Goal: Task Accomplishment & Management: Manage account settings

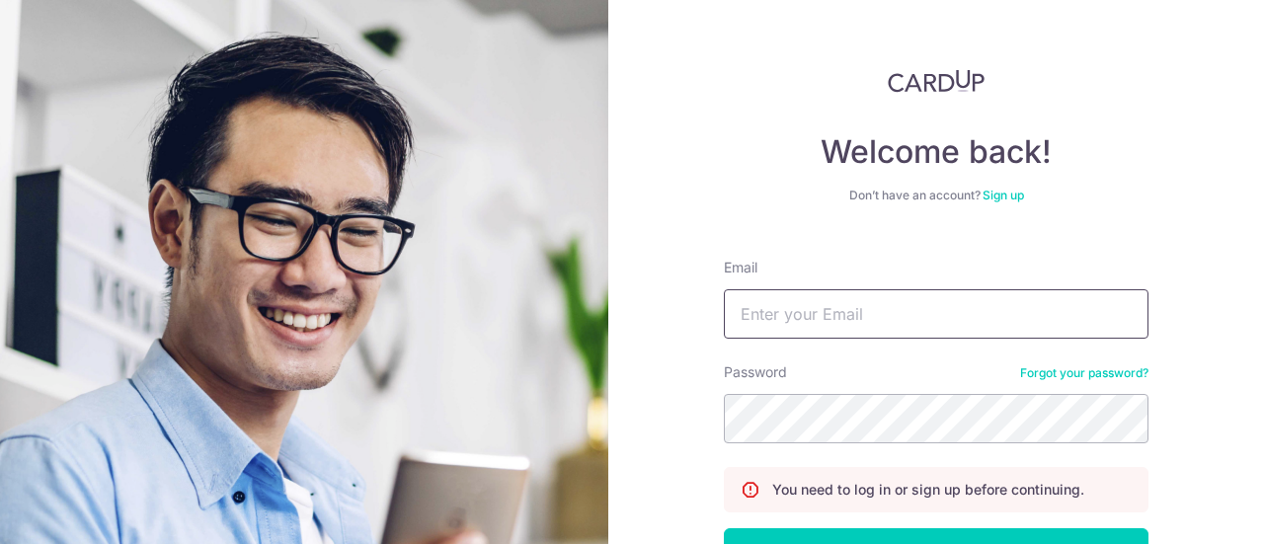
click at [771, 310] on input "Email" at bounding box center [936, 313] width 425 height 49
type input "paulchewsc@yahoo.com"
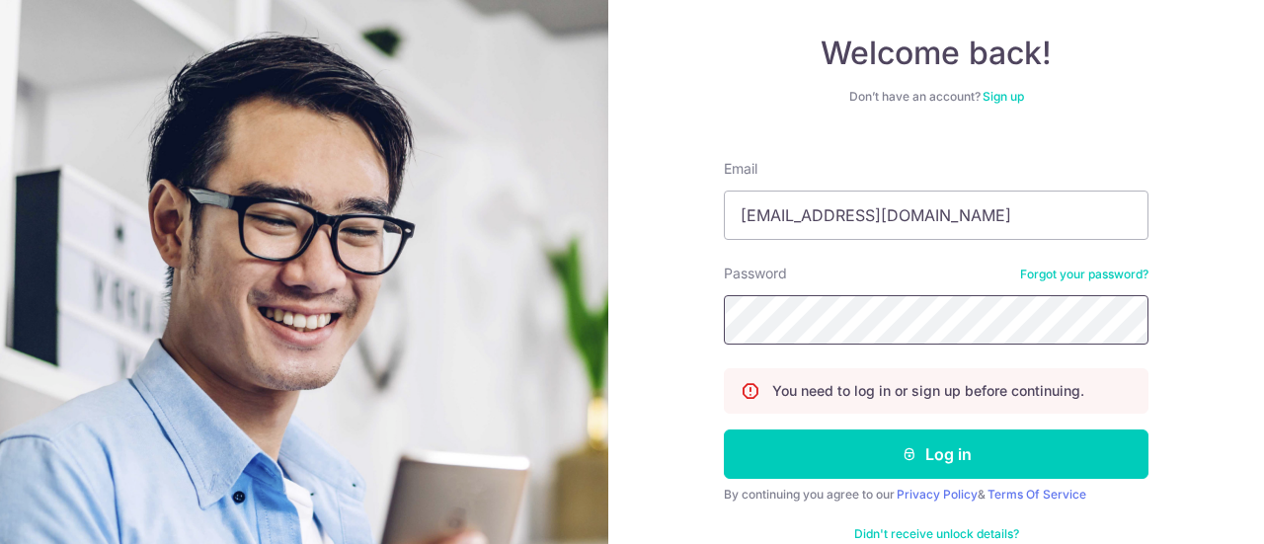
scroll to position [142, 0]
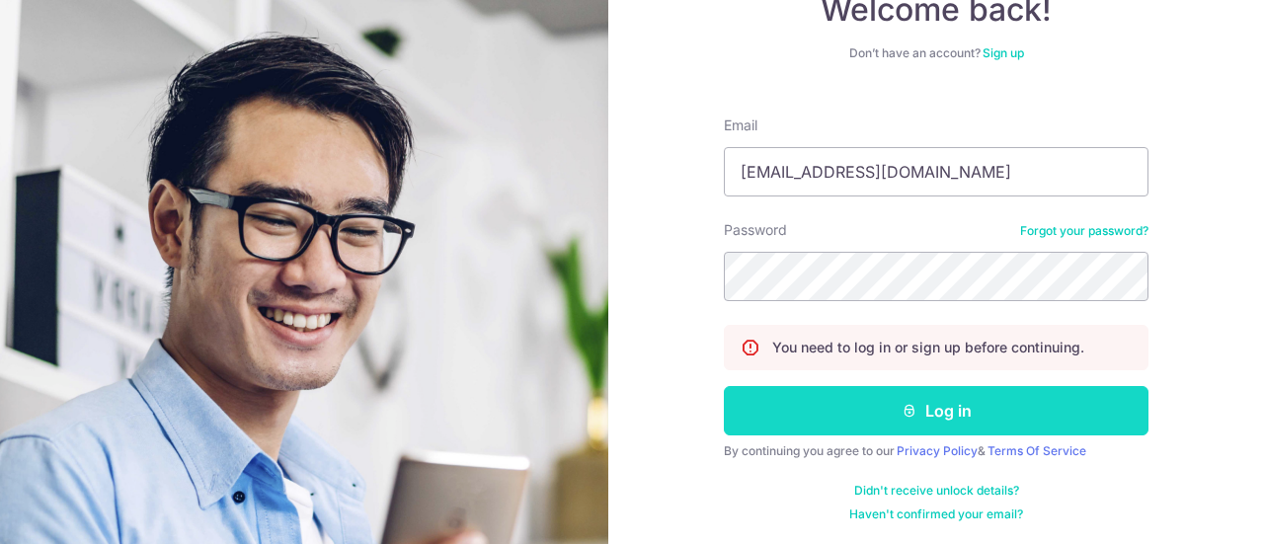
click at [922, 407] on button "Log in" at bounding box center [936, 410] width 425 height 49
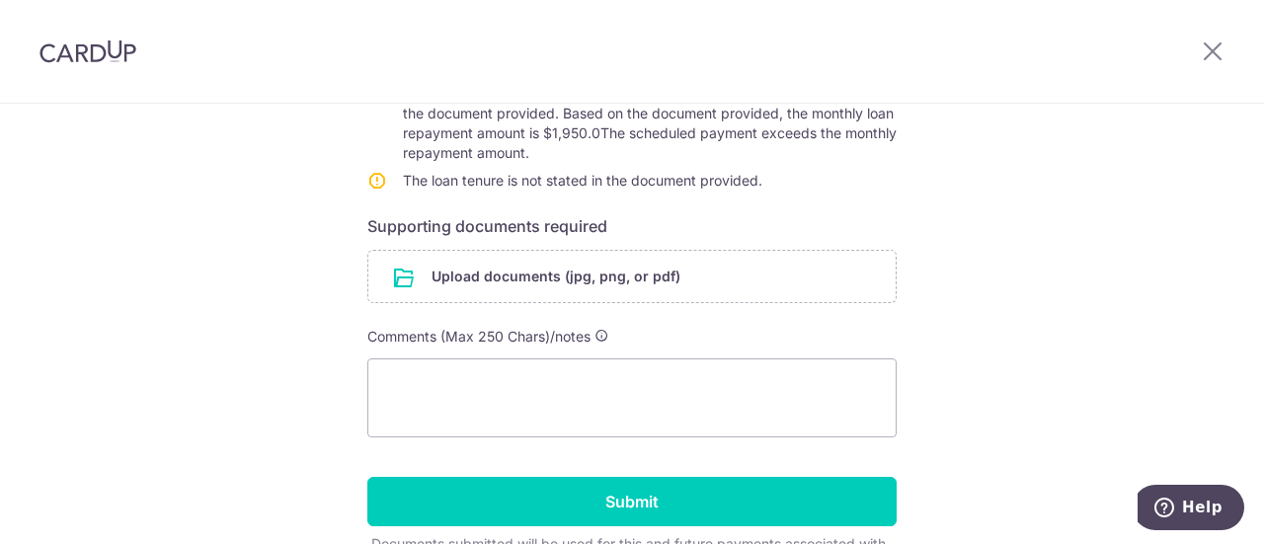
scroll to position [592, 0]
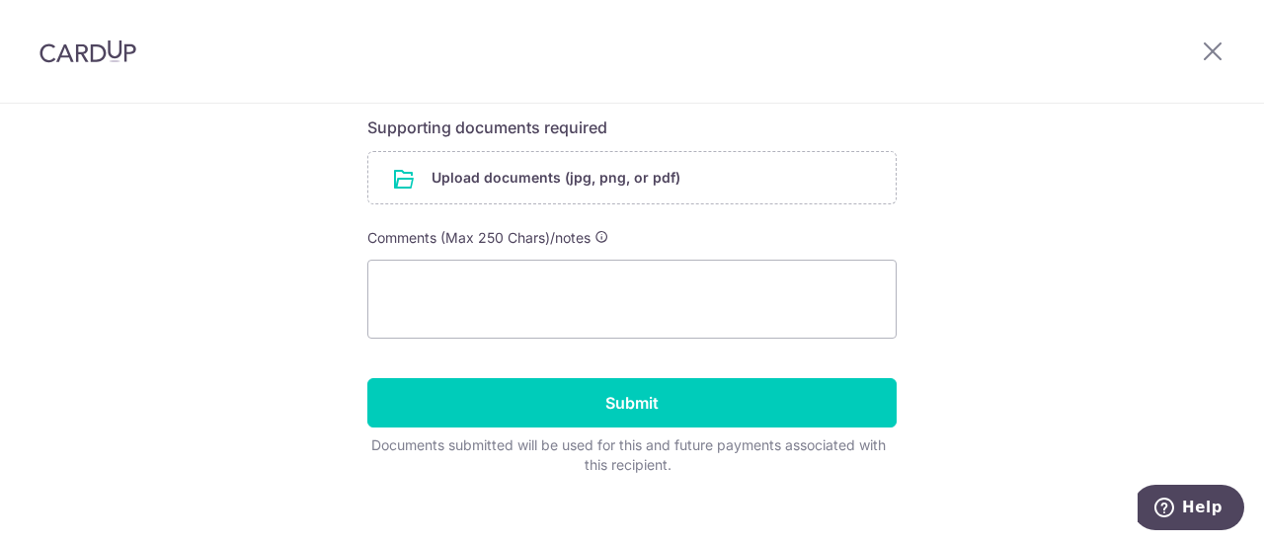
click at [188, 173] on div "Help us verify your payment Recipient details Recipient Standard Chartered Bank…" at bounding box center [632, 39] width 1264 height 1056
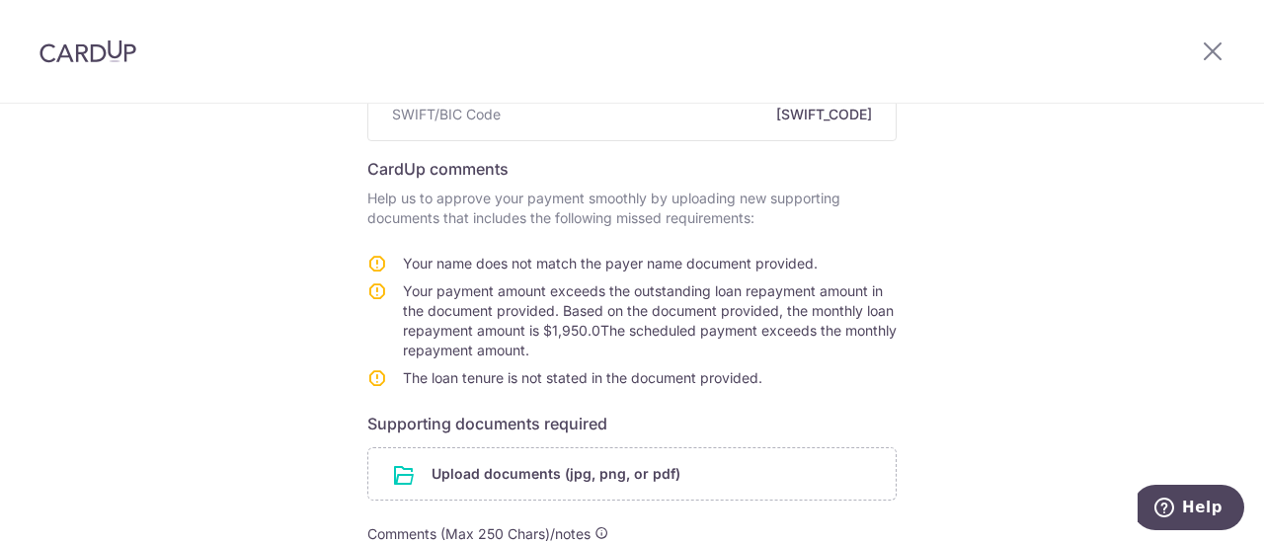
scroll to position [395, 0]
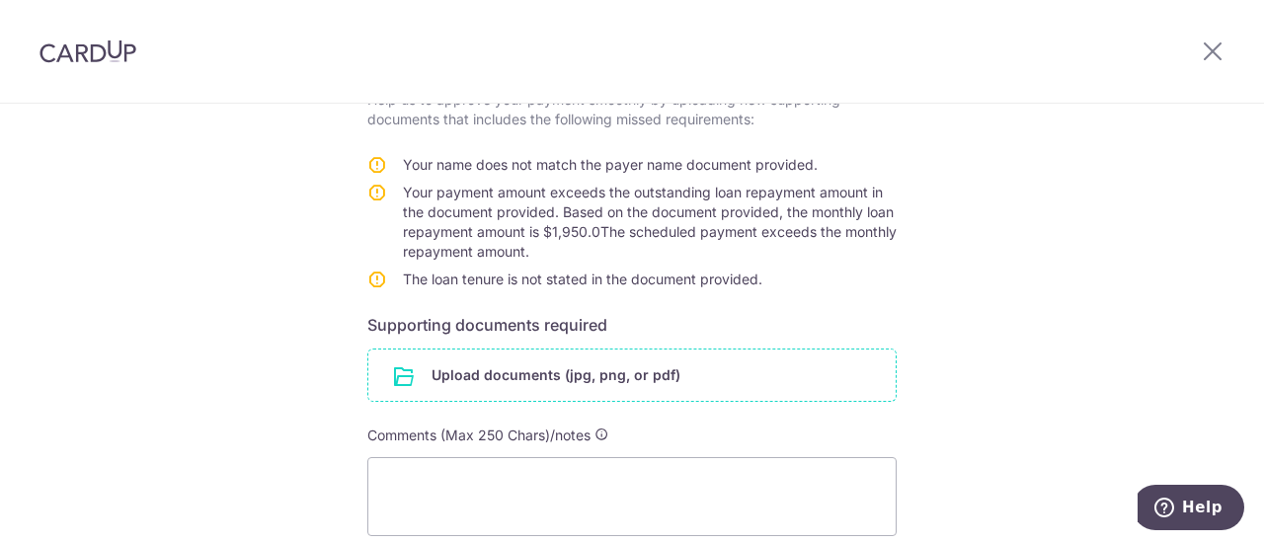
click at [495, 354] on input "file" at bounding box center [631, 375] width 527 height 51
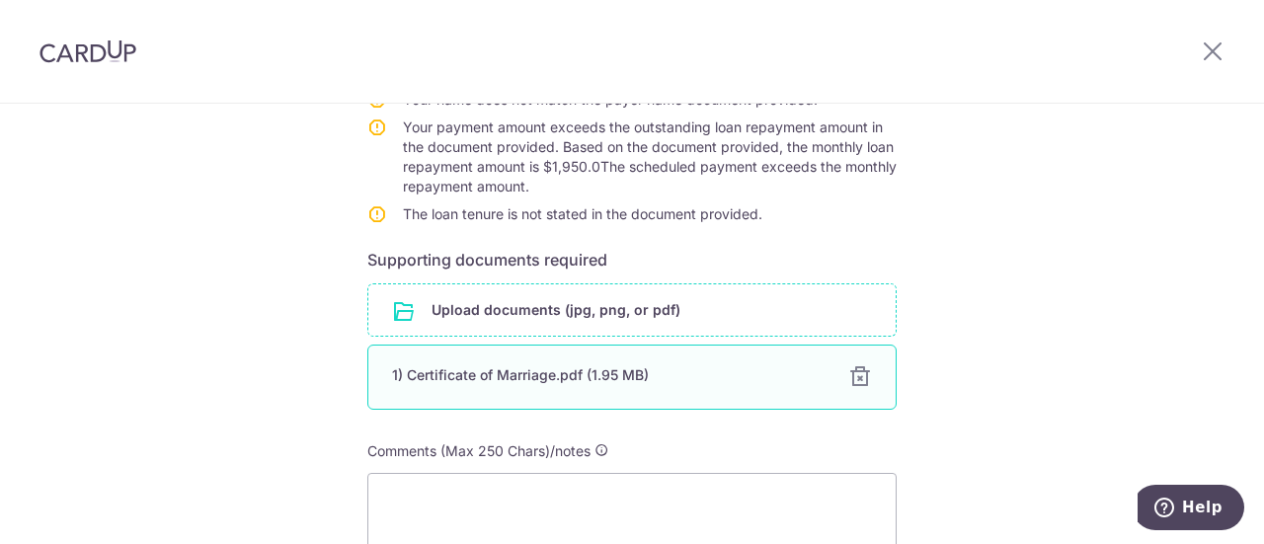
scroll to position [494, 0]
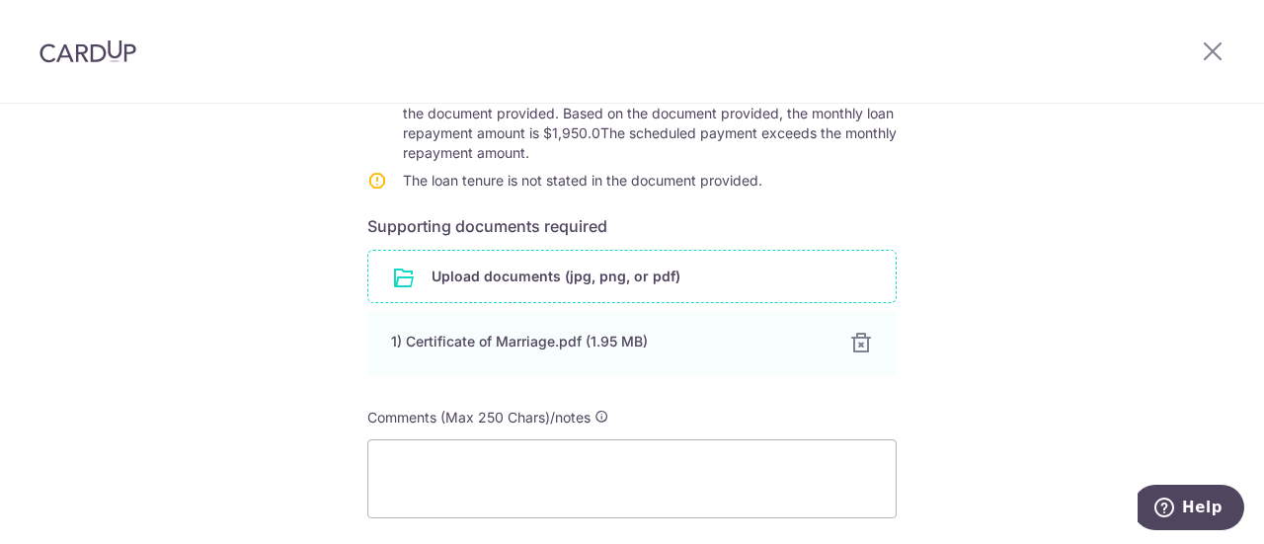
click at [480, 257] on input "file" at bounding box center [631, 276] width 527 height 51
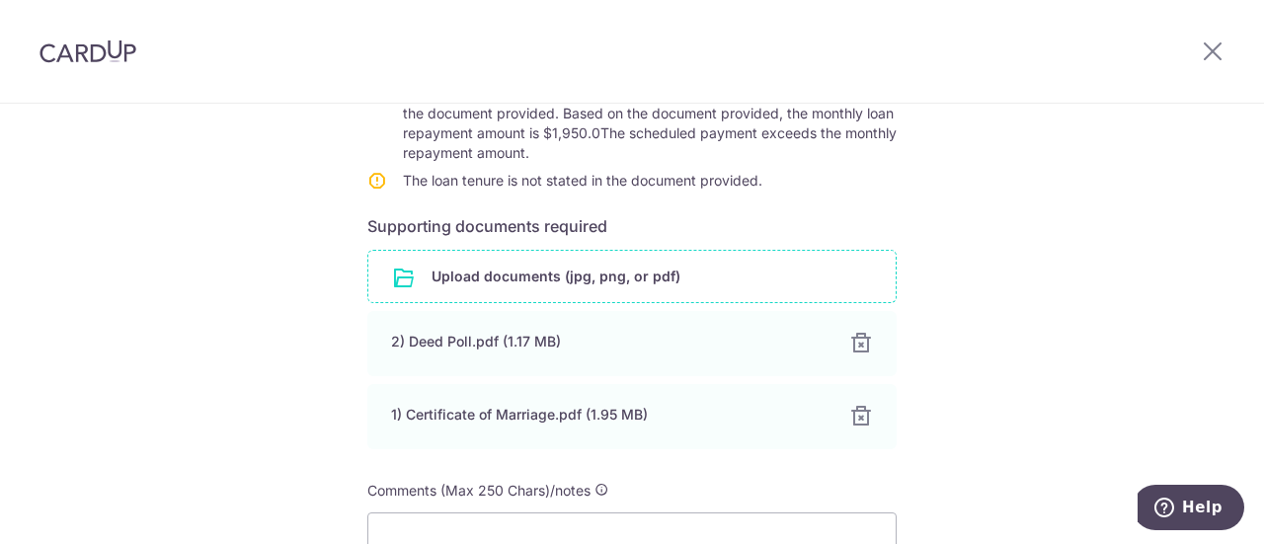
click at [501, 251] on input "file" at bounding box center [631, 276] width 527 height 51
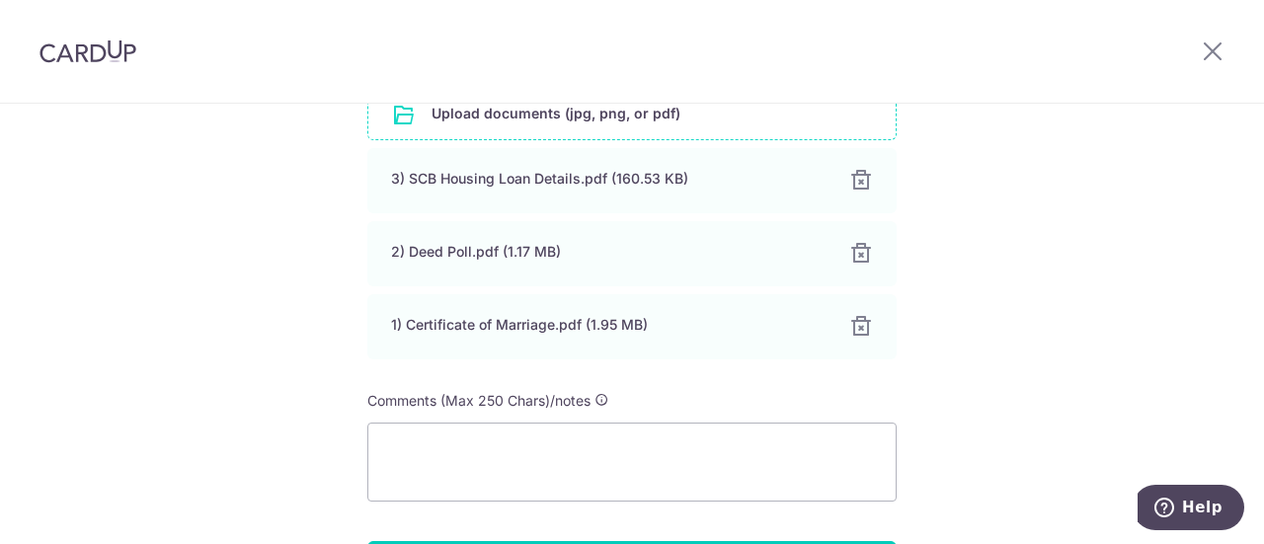
scroll to position [691, 0]
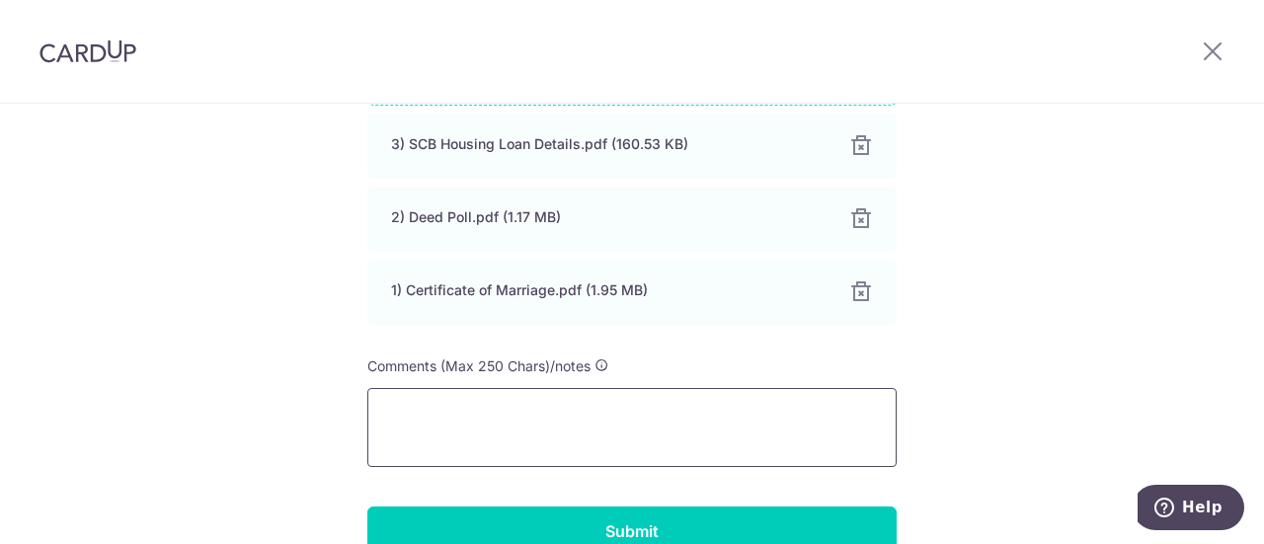
click at [394, 388] on textarea at bounding box center [631, 427] width 529 height 79
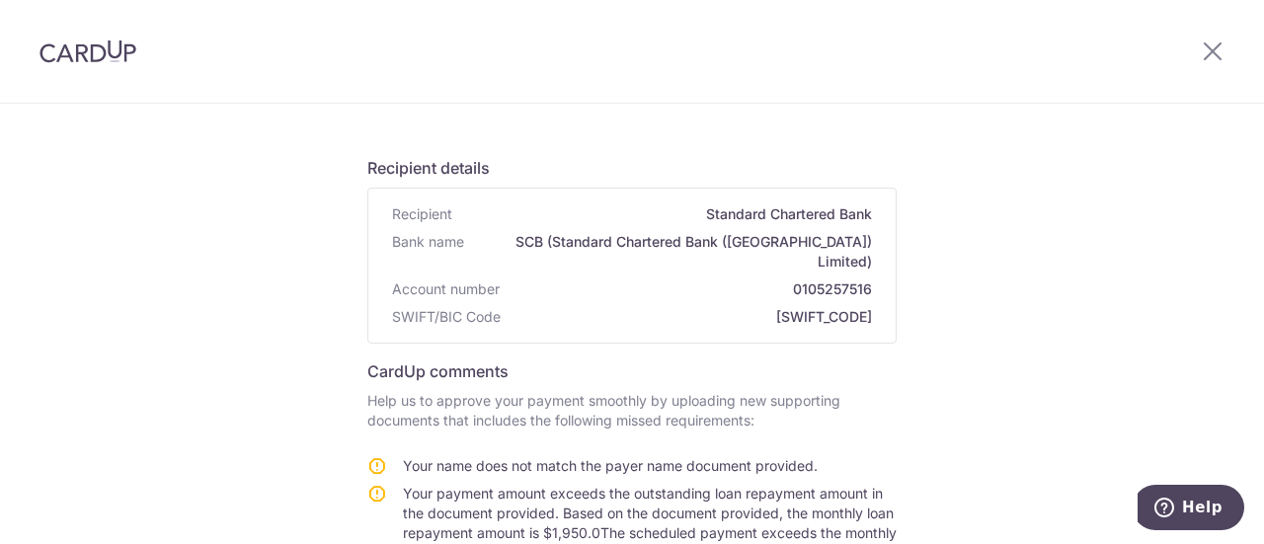
scroll to position [0, 0]
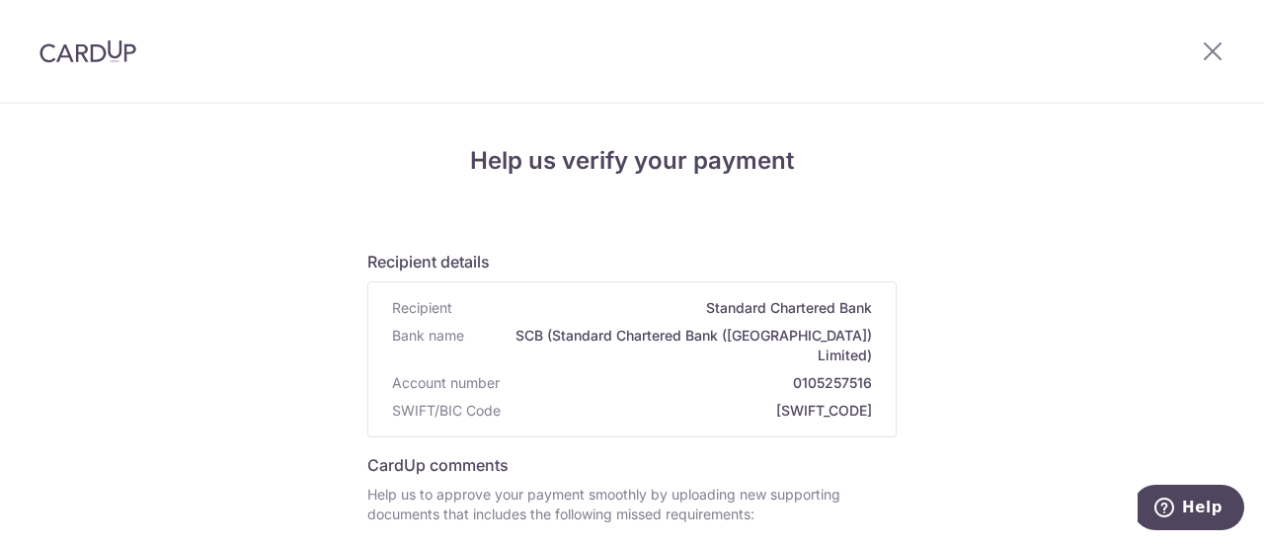
type textarea "Attached are"
click at [1208, 53] on icon at bounding box center [1213, 51] width 24 height 25
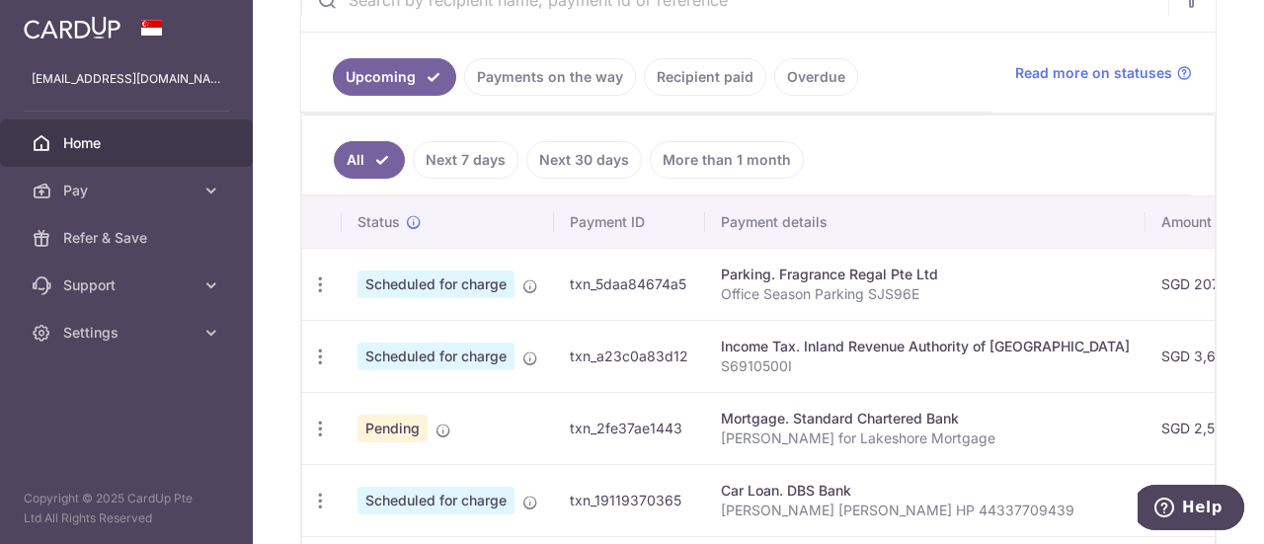
scroll to position [395, 0]
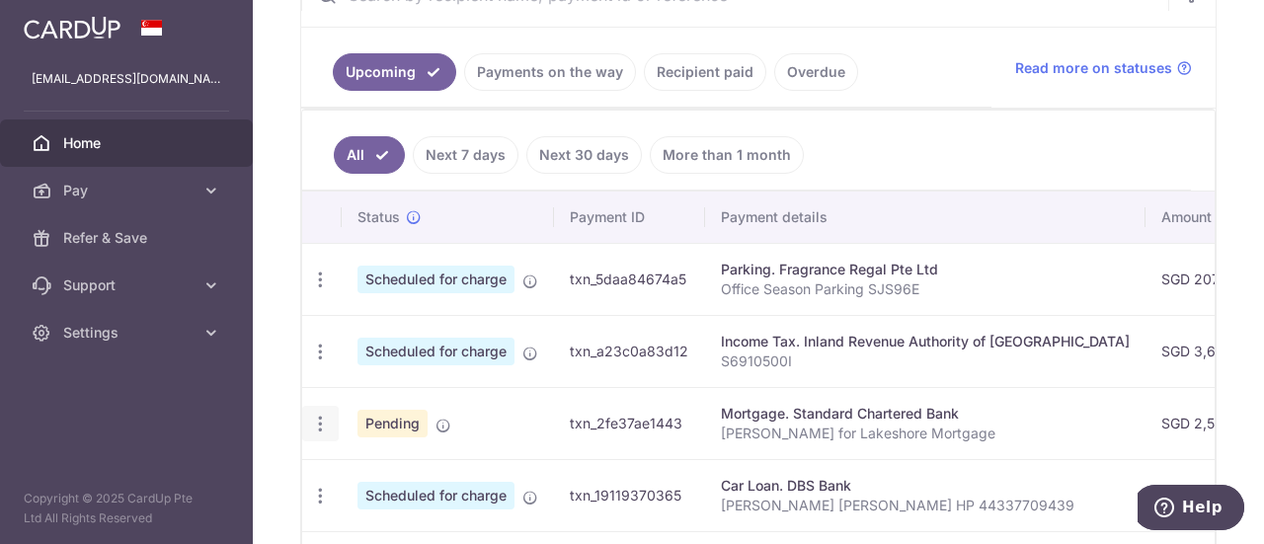
click at [319, 419] on icon "button" at bounding box center [320, 424] width 21 height 21
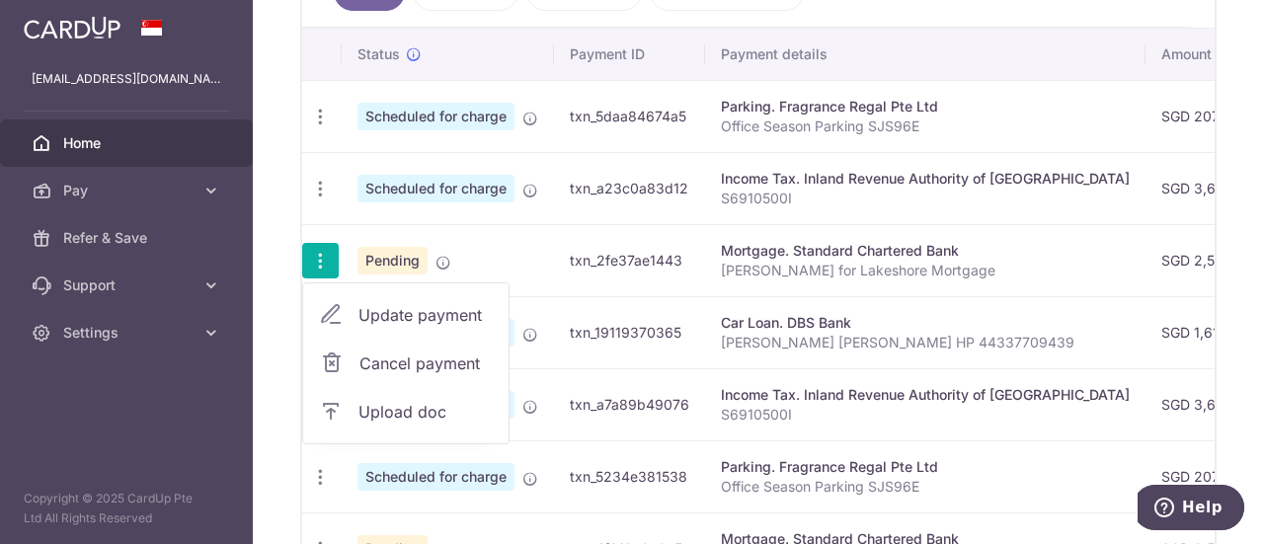
scroll to position [592, 0]
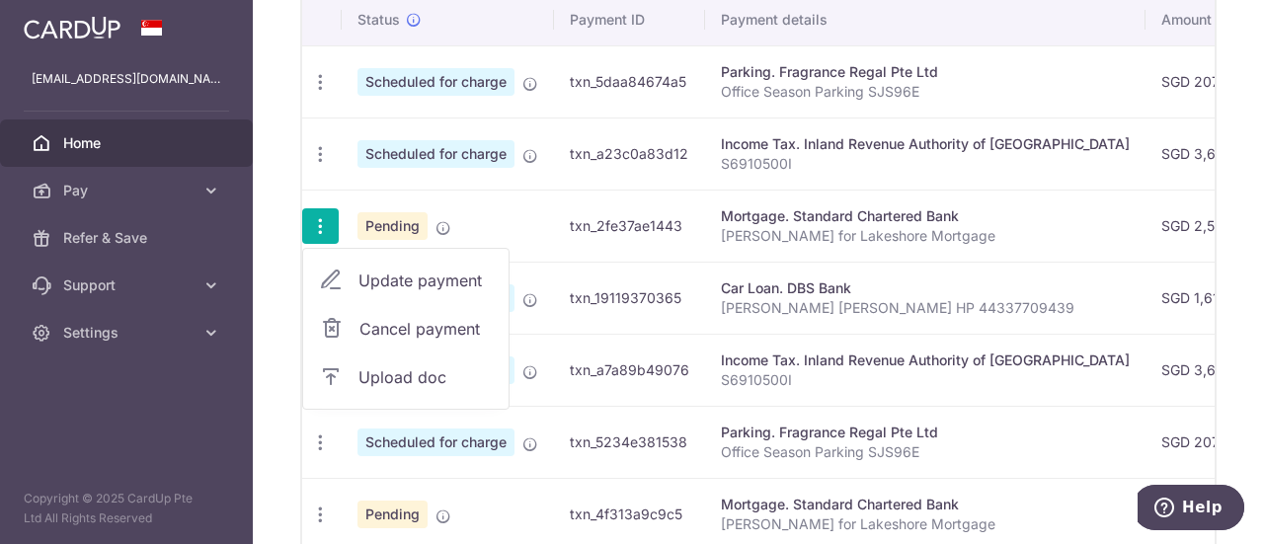
click at [1228, 216] on div "× Pause Schedule Pause all future payments in this series Pause just this one p…" at bounding box center [758, 272] width 1011 height 544
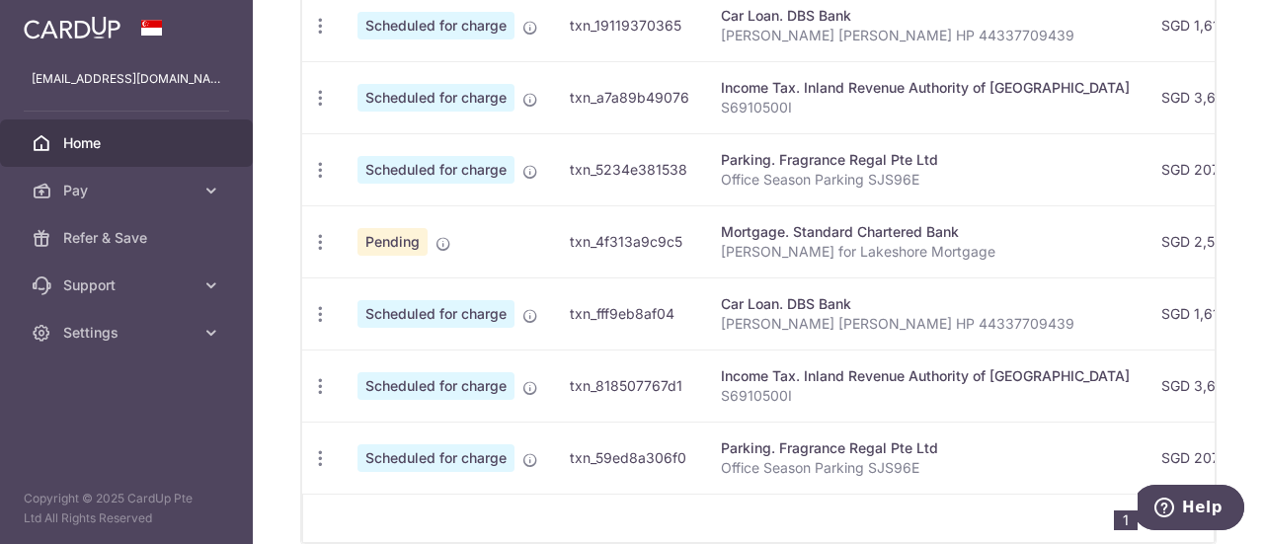
scroll to position [667, 0]
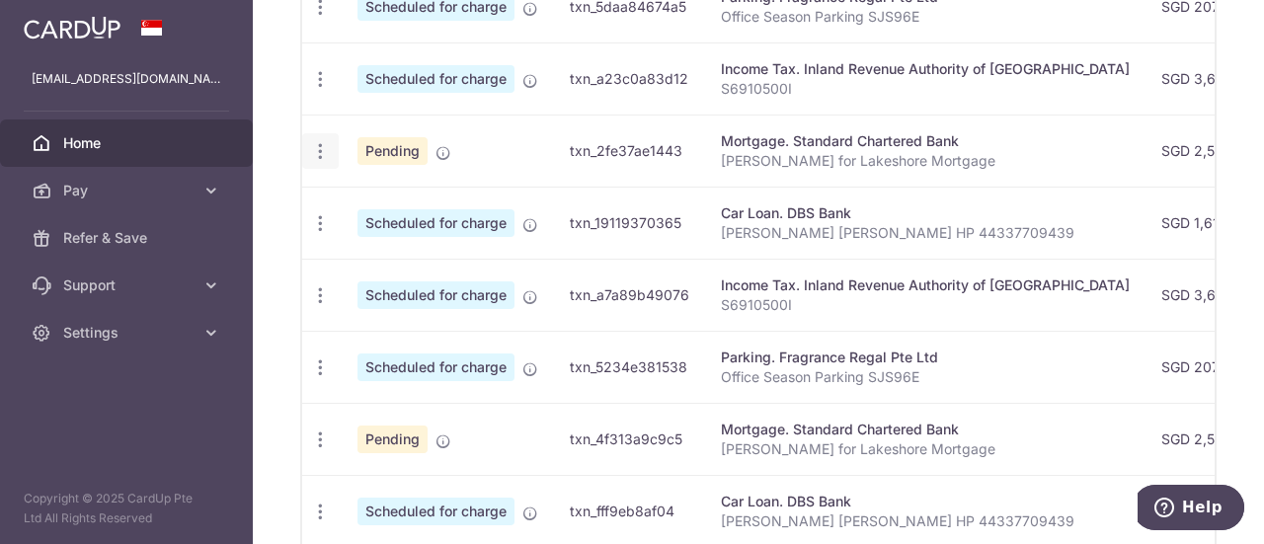
click at [314, 149] on icon "button" at bounding box center [320, 151] width 21 height 21
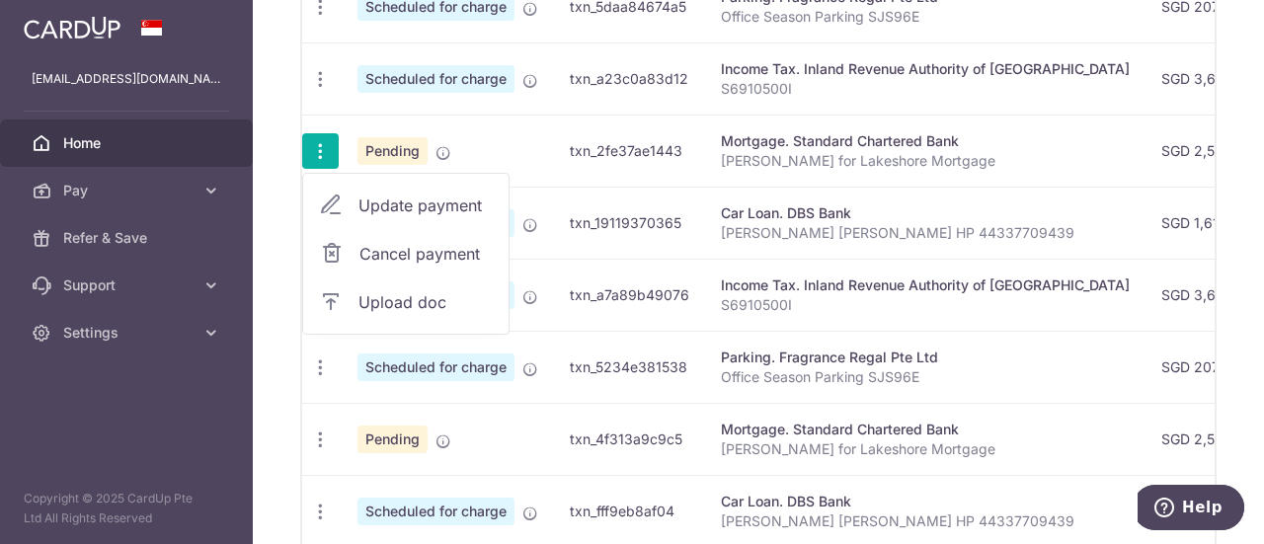
click at [406, 207] on span "Update payment" at bounding box center [425, 206] width 134 height 24
radio input "true"
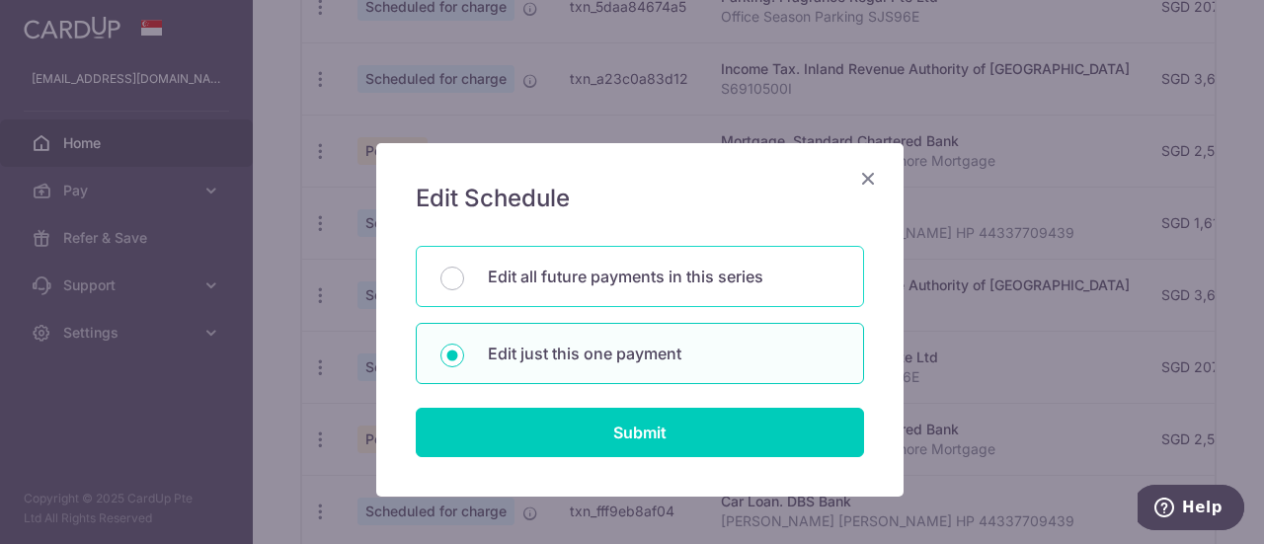
click at [494, 279] on p "Edit all future payments in this series" at bounding box center [663, 277] width 351 height 24
click at [464, 279] on input "Edit all future payments in this series" at bounding box center [452, 279] width 24 height 24
radio input "true"
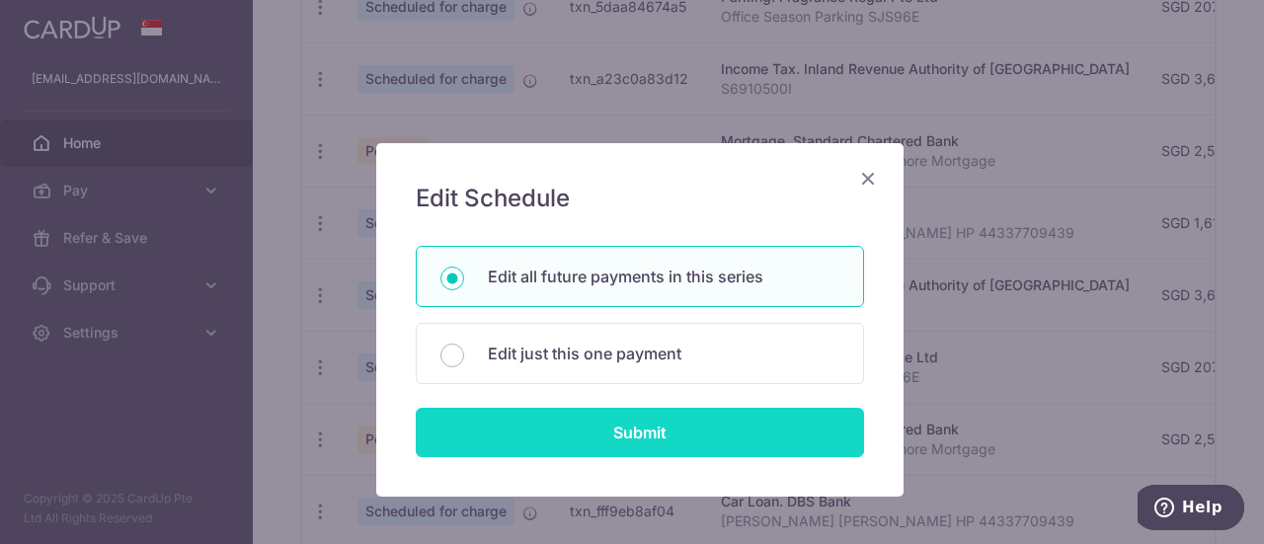
click at [605, 427] on input "Submit" at bounding box center [640, 432] width 448 height 49
radio input "true"
type input "2,500.00"
type input "[PERSON_NAME] for Lakeshore Mortgage"
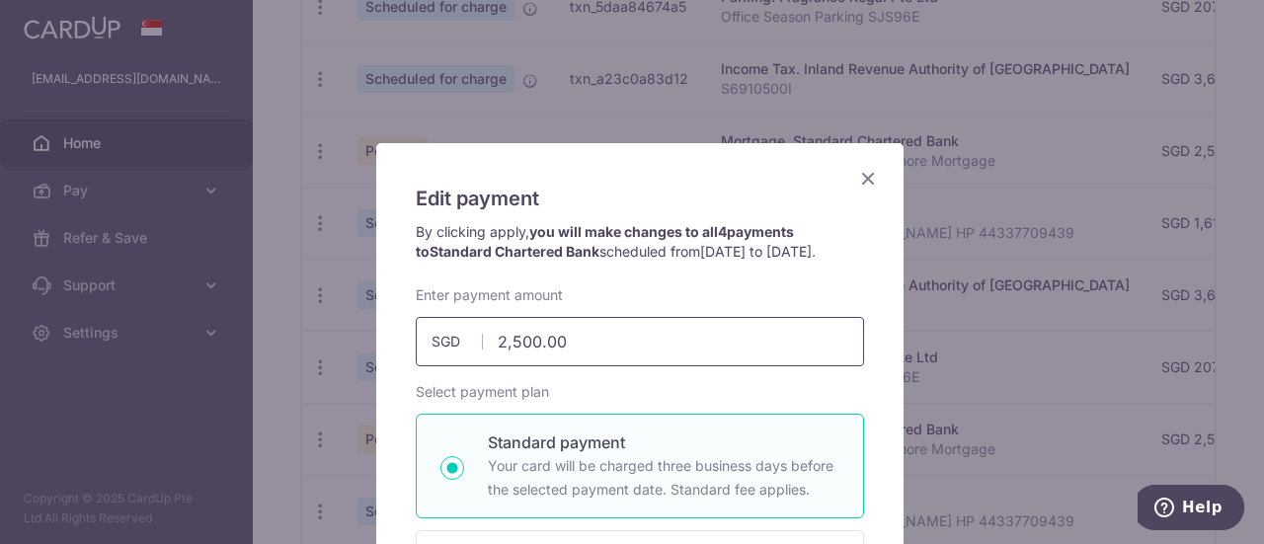
click at [507, 361] on input "2,500.00" at bounding box center [640, 341] width 448 height 49
click at [506, 361] on input "2,500.00" at bounding box center [640, 341] width 448 height 49
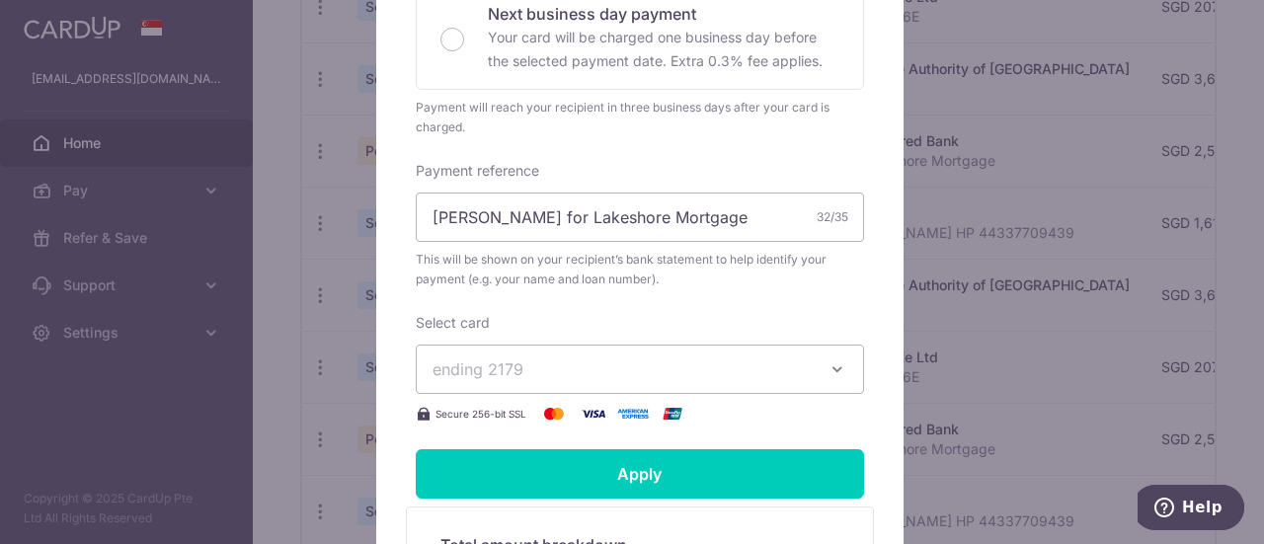
scroll to position [592, 0]
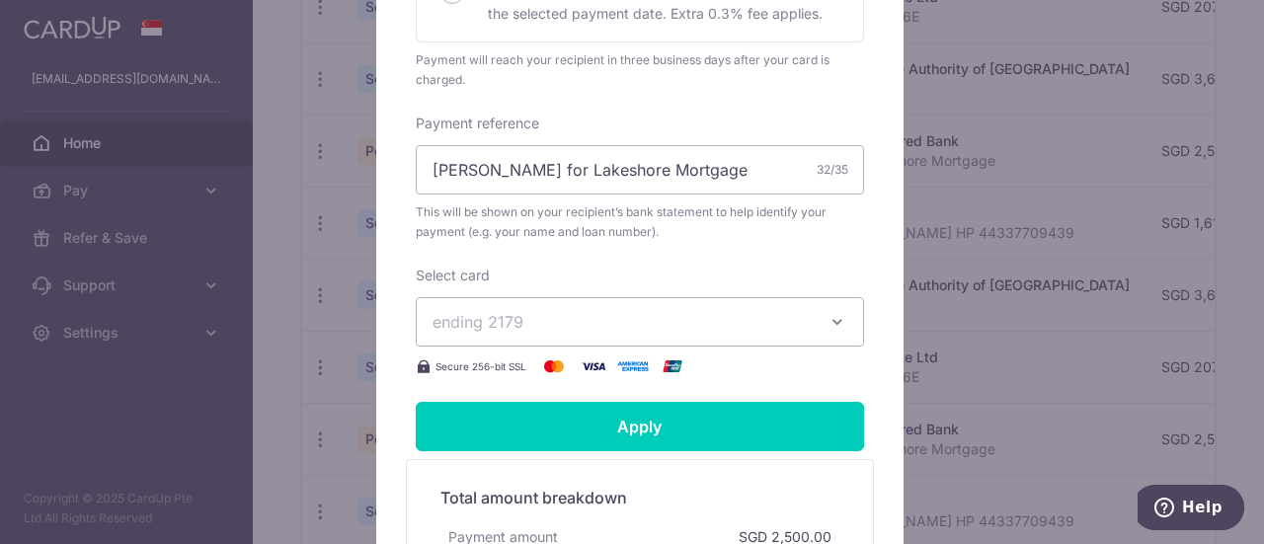
type input "1,950.00"
click at [690, 334] on span "ending 2179" at bounding box center [621, 322] width 379 height 24
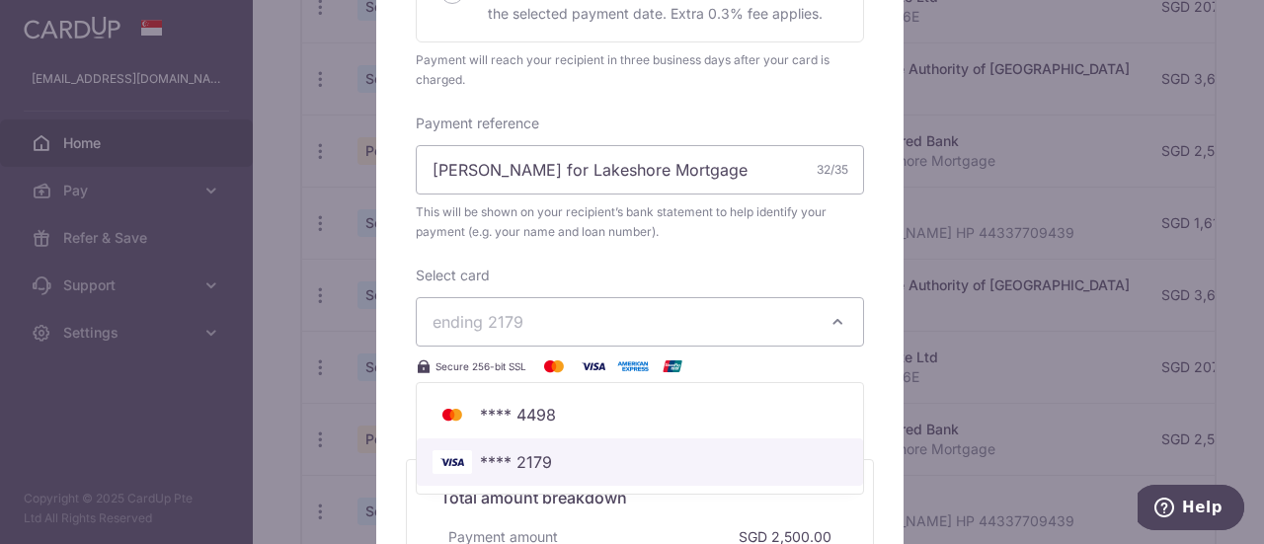
click at [521, 474] on span "**** 2179" at bounding box center [516, 462] width 72 height 24
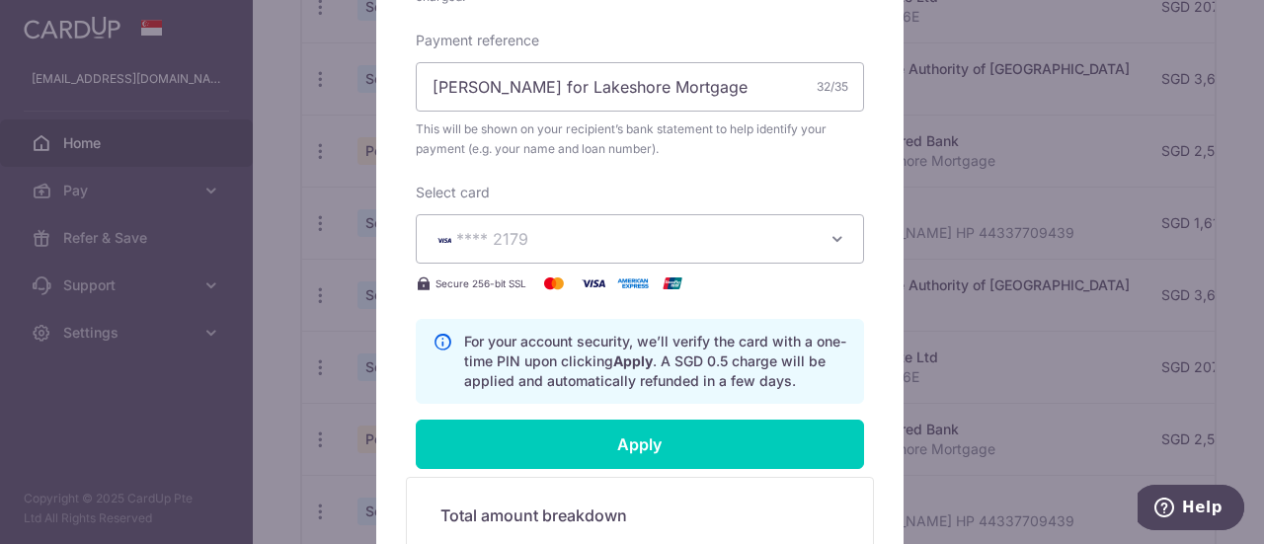
scroll to position [790, 0]
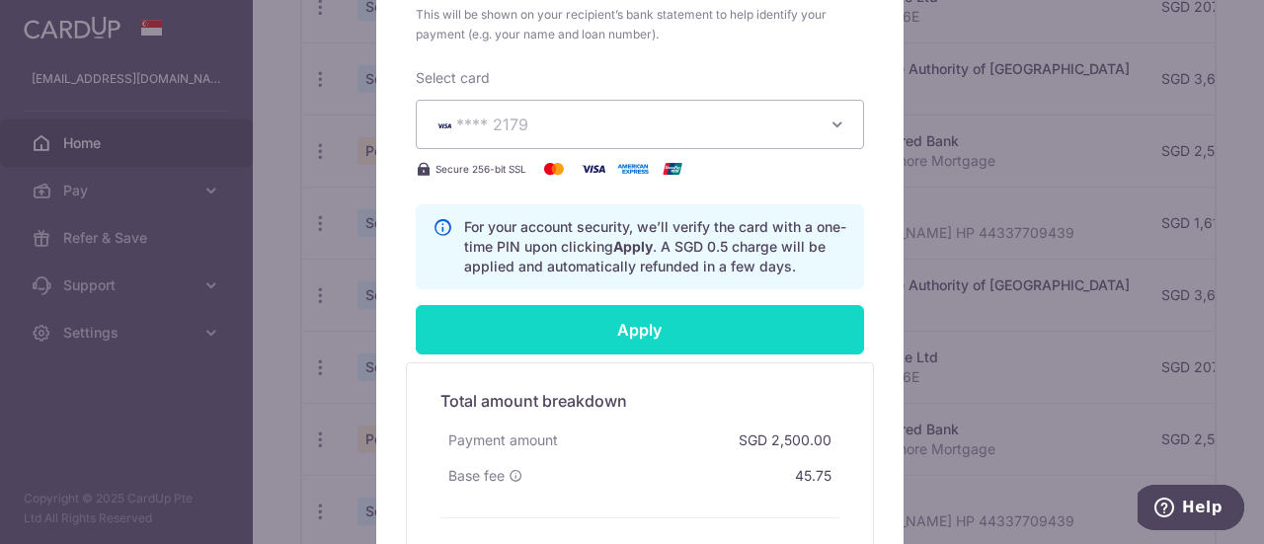
click at [530, 347] on input "Apply" at bounding box center [640, 329] width 448 height 49
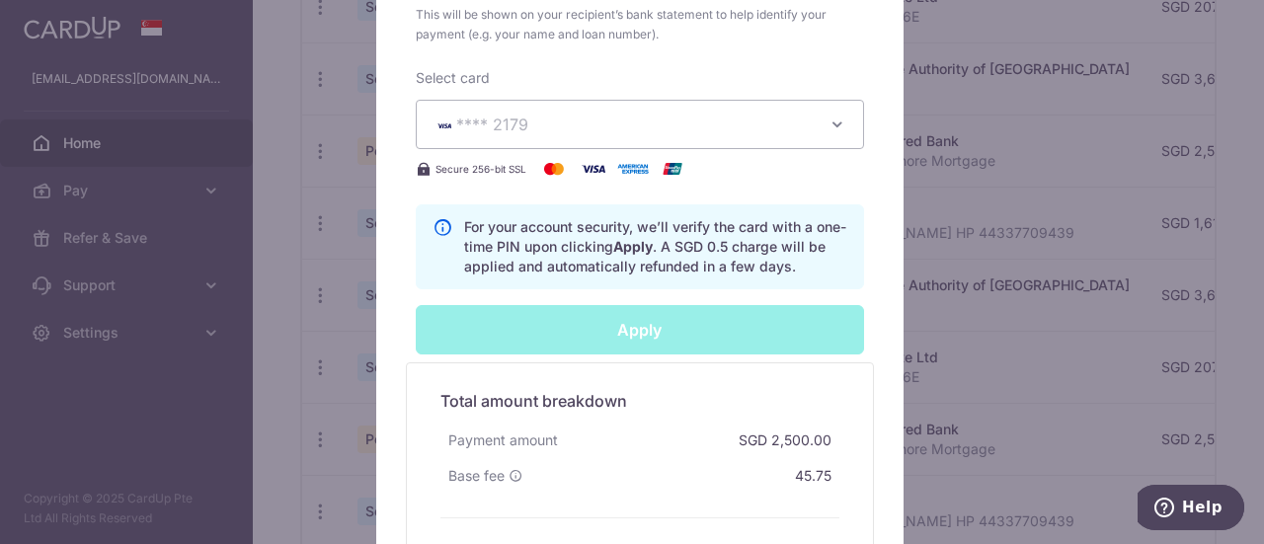
type input "Successfully Applied"
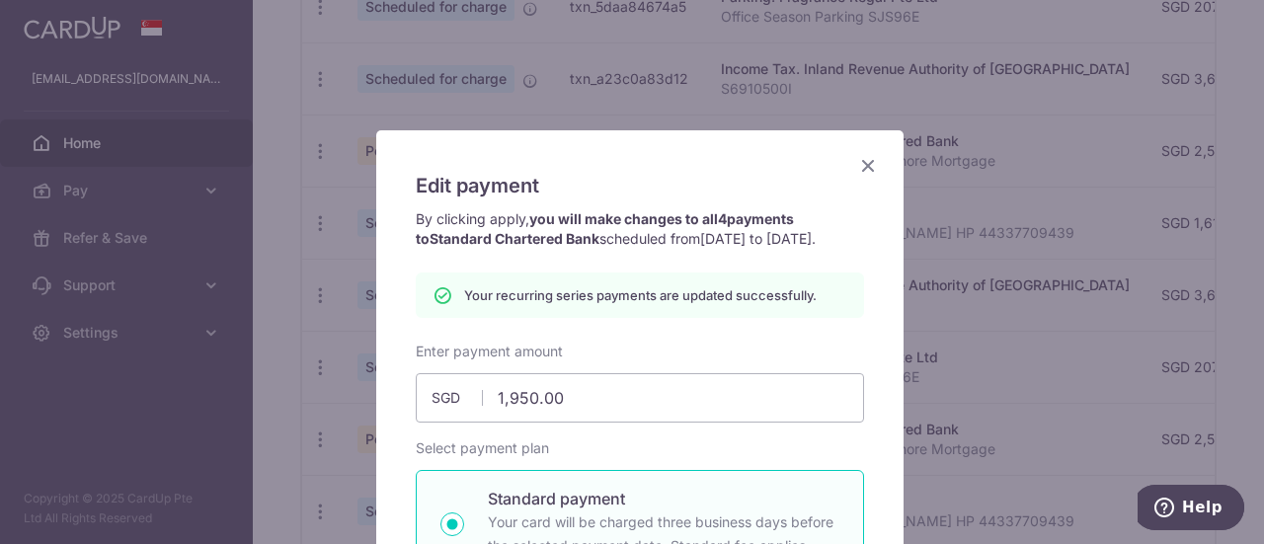
scroll to position [0, 0]
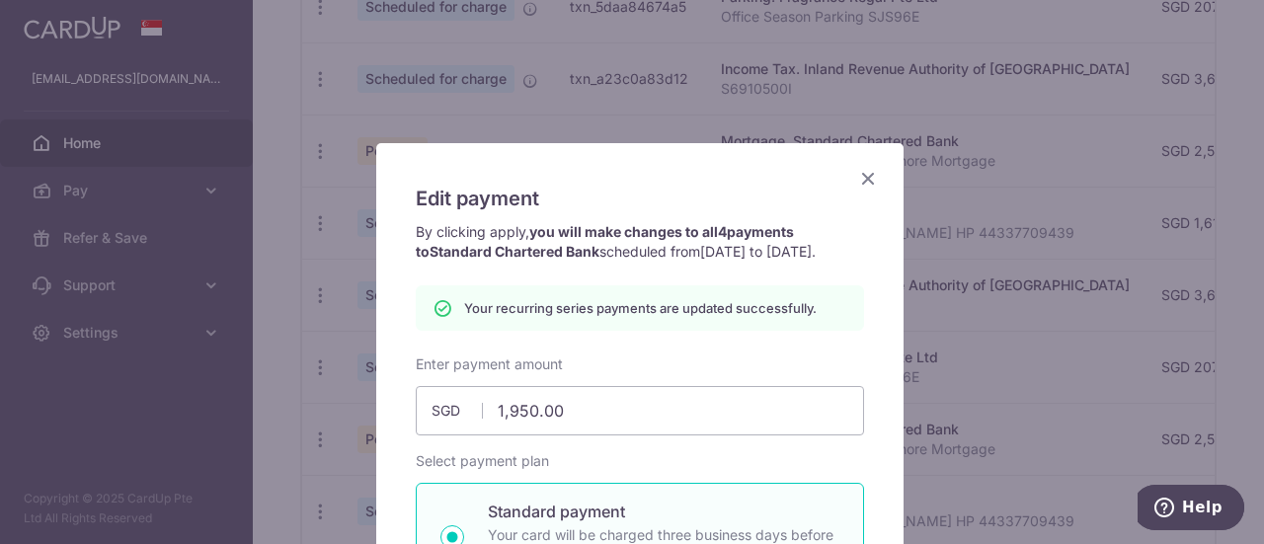
click at [863, 180] on icon "Close" at bounding box center [868, 178] width 24 height 25
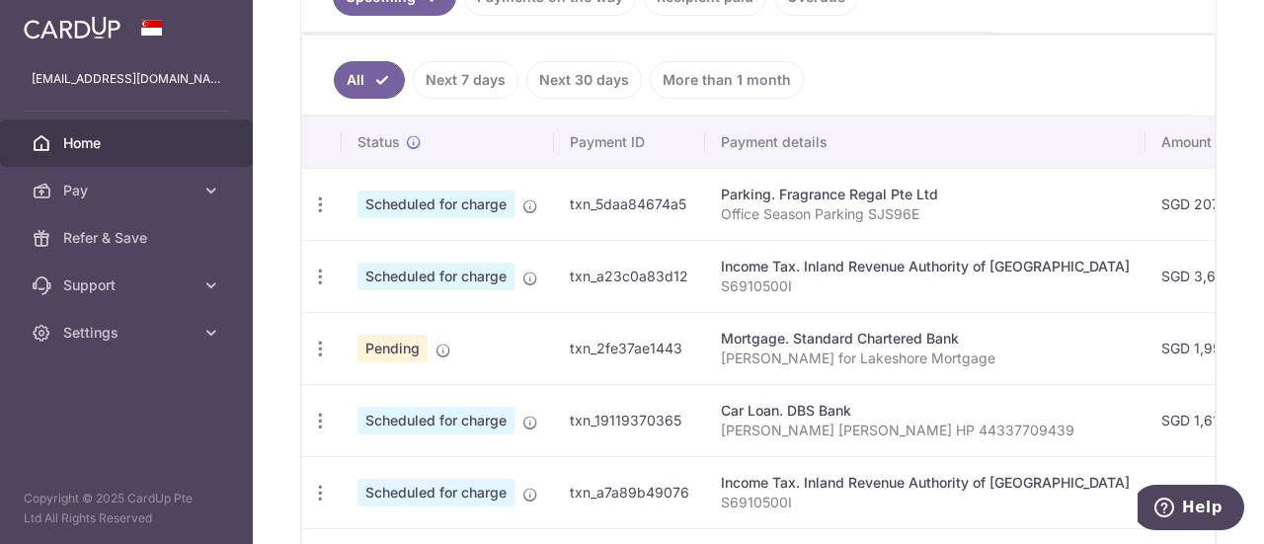
scroll to position [691, 0]
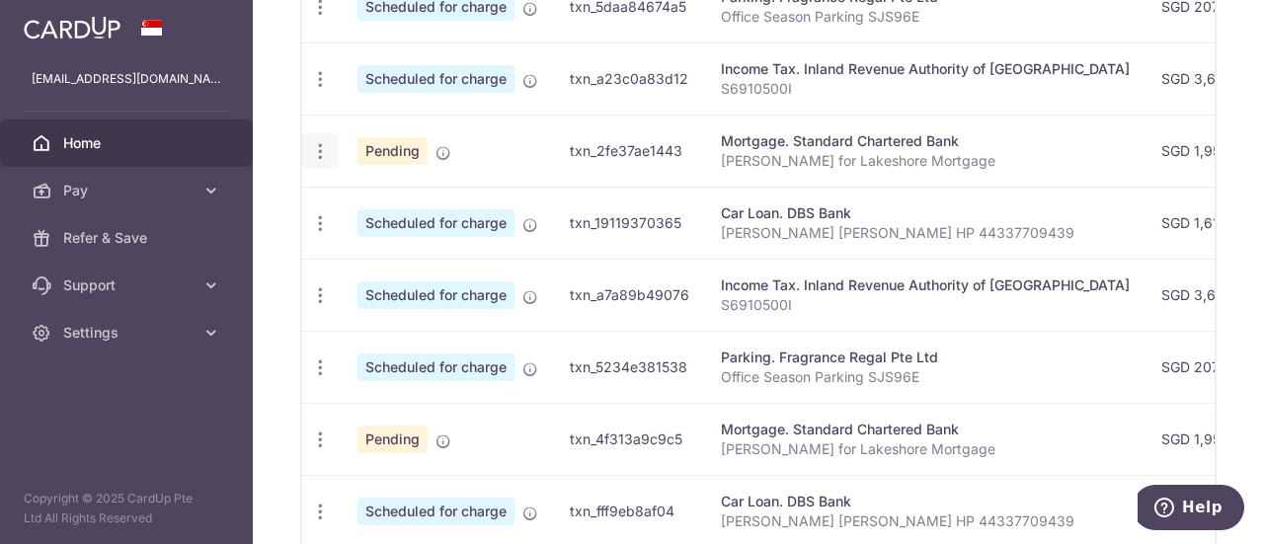
click at [312, 145] on icon "button" at bounding box center [320, 151] width 21 height 21
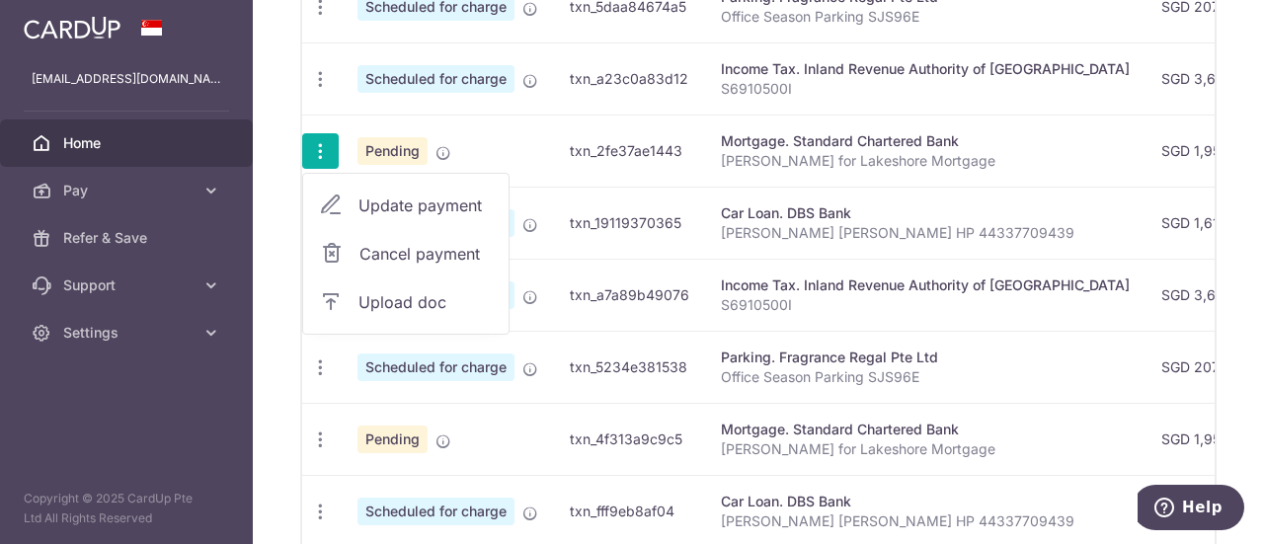
click at [394, 299] on span "Upload doc" at bounding box center [425, 302] width 134 height 24
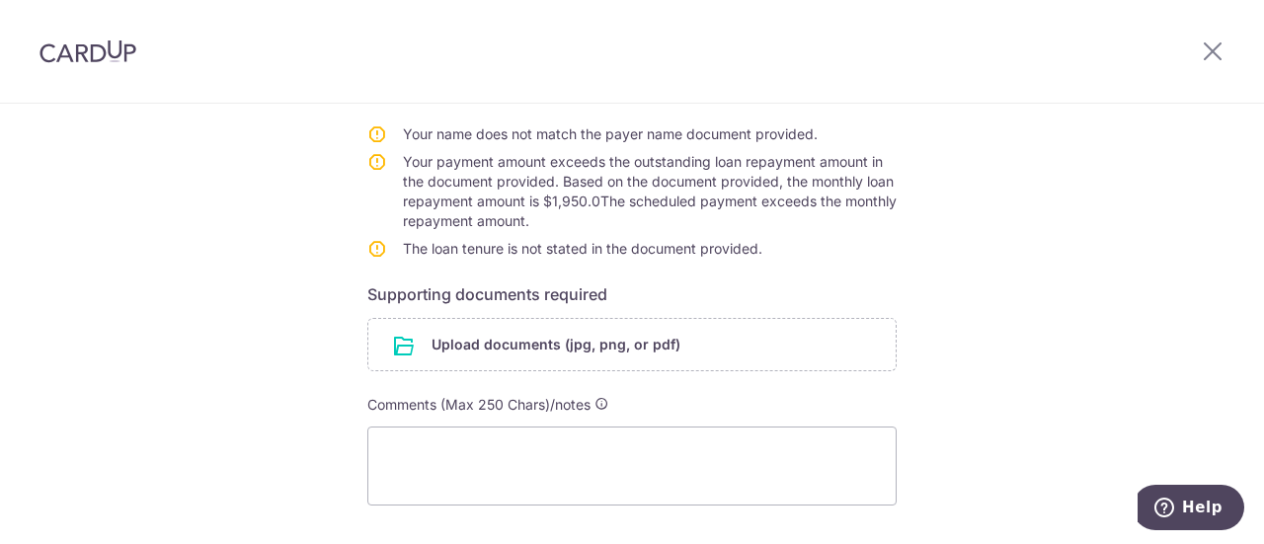
scroll to position [395, 0]
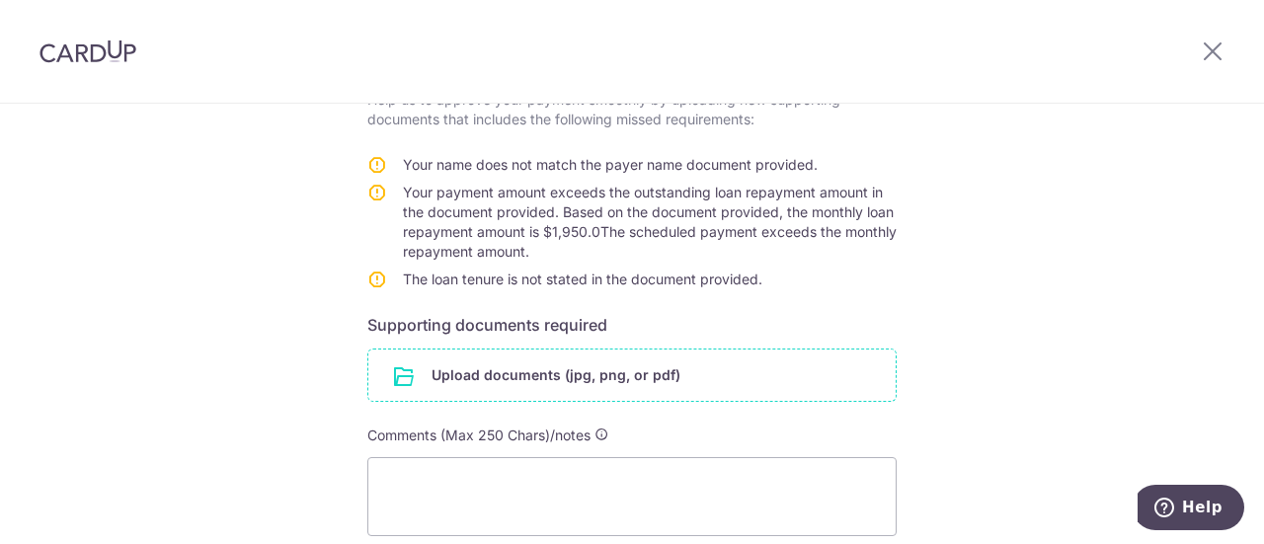
click at [459, 358] on input "file" at bounding box center [631, 375] width 527 height 51
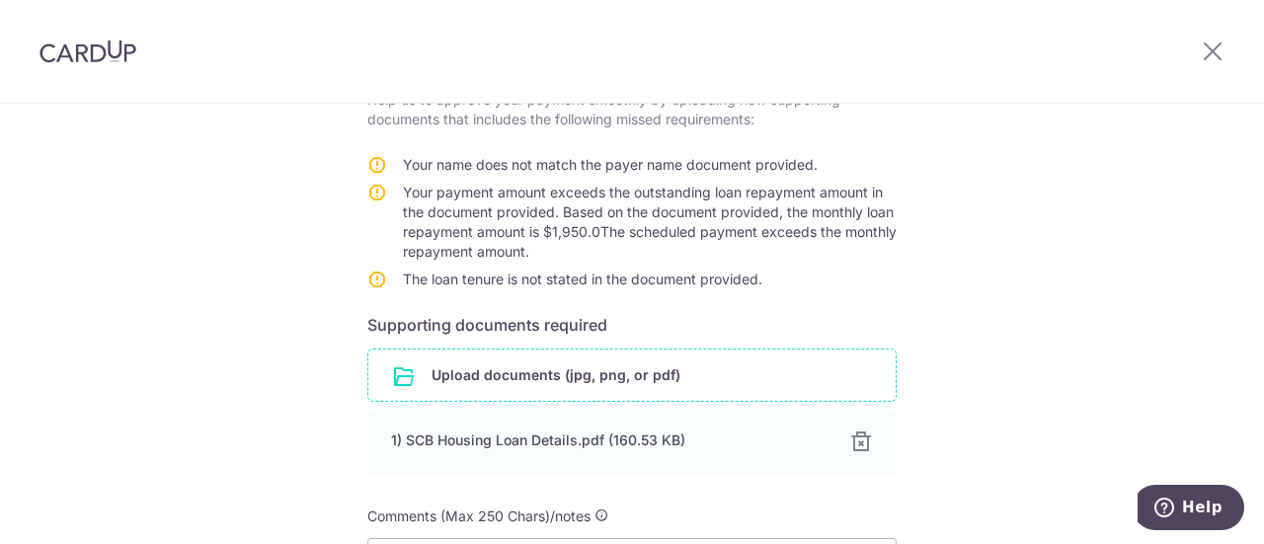
click at [490, 356] on input "file" at bounding box center [631, 375] width 527 height 51
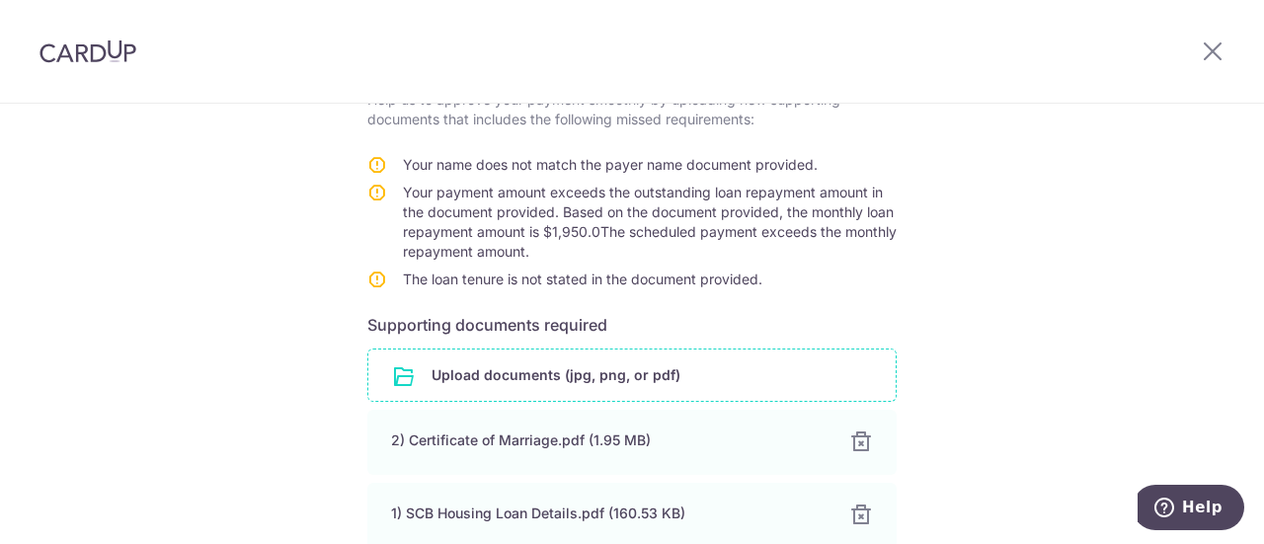
click at [481, 352] on input "file" at bounding box center [631, 375] width 527 height 51
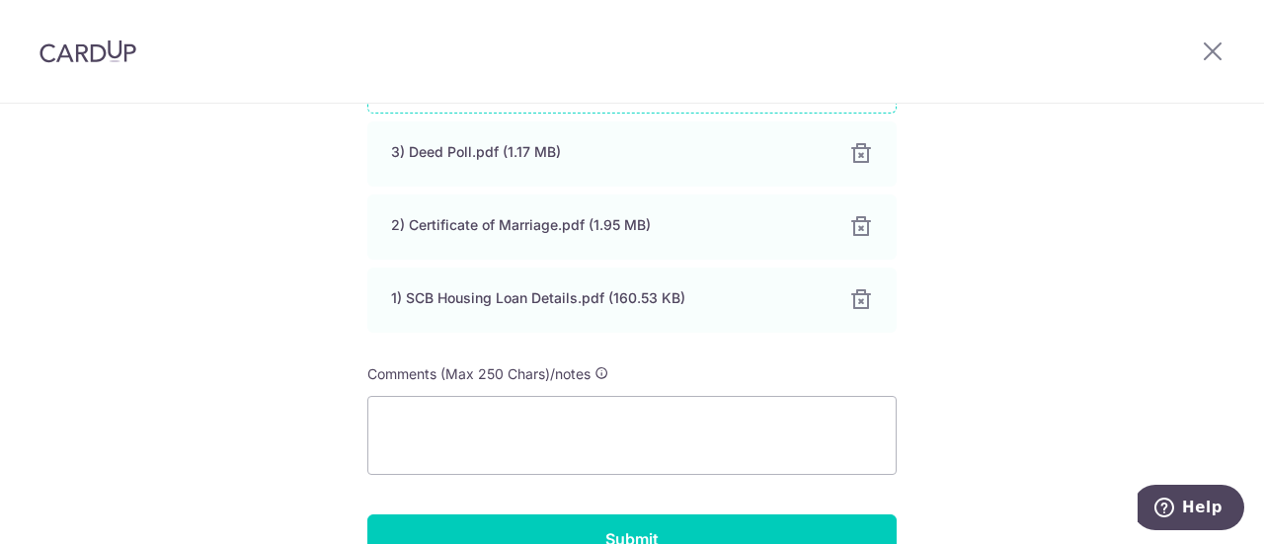
scroll to position [790, 0]
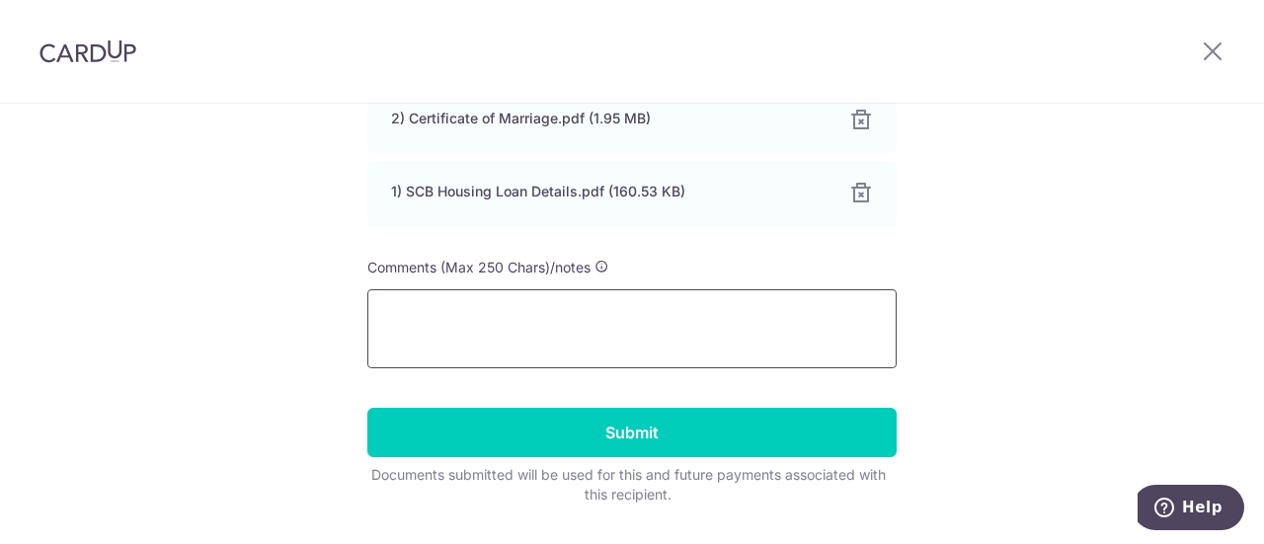
click at [397, 291] on textarea at bounding box center [631, 328] width 529 height 79
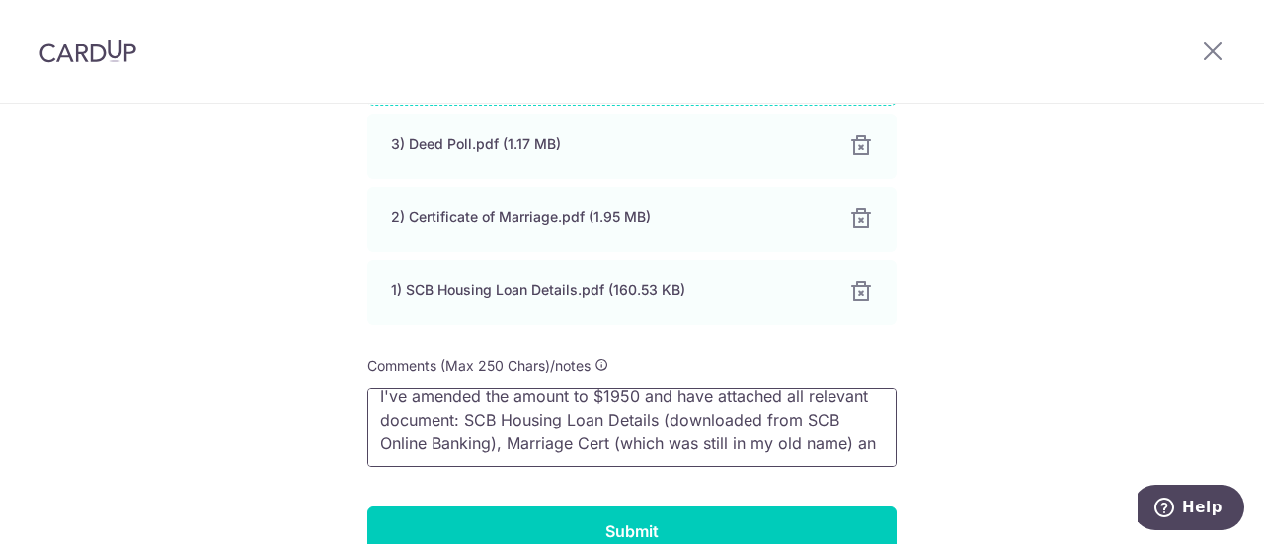
scroll to position [28, 0]
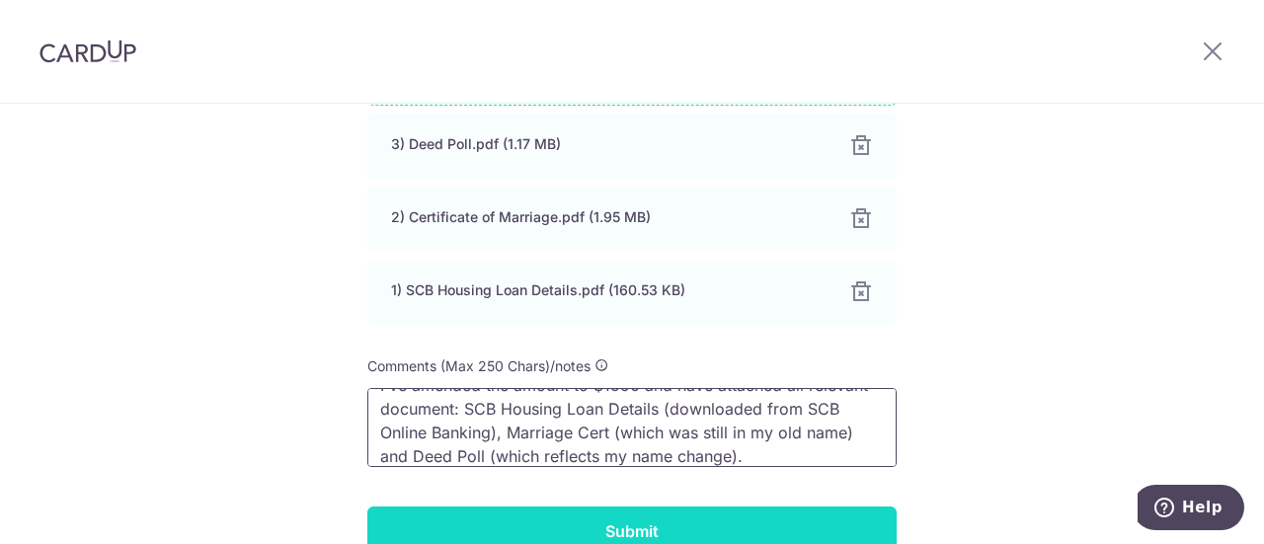
type textarea "I've amended the amount to $1950 and have attached all relevant document: SCB H…"
click at [648, 512] on input "Submit" at bounding box center [631, 530] width 529 height 49
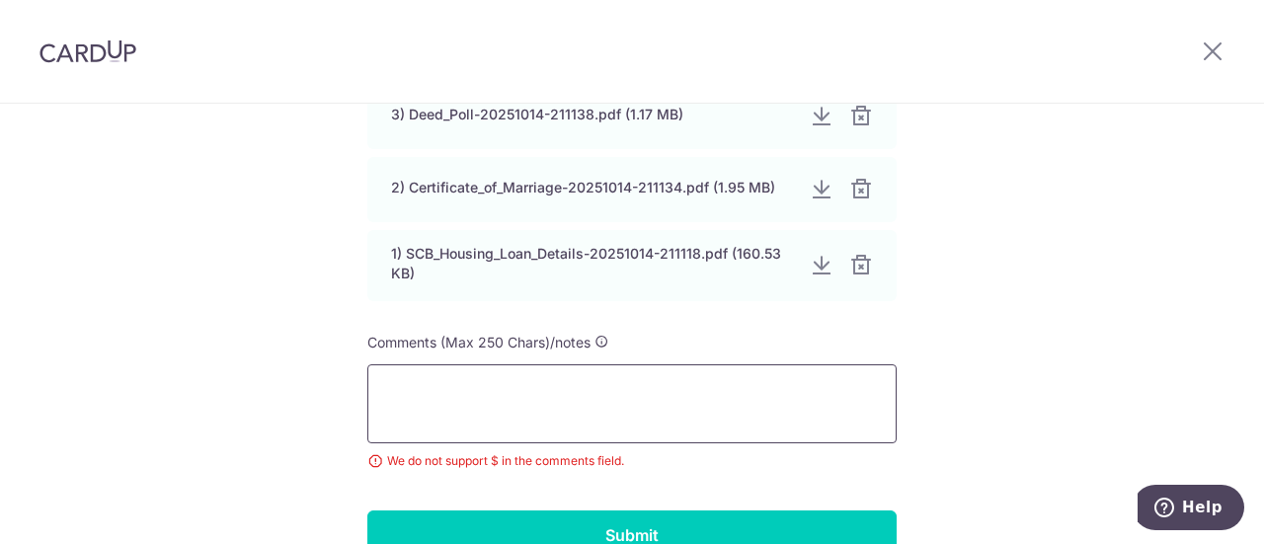
scroll to position [819, 0]
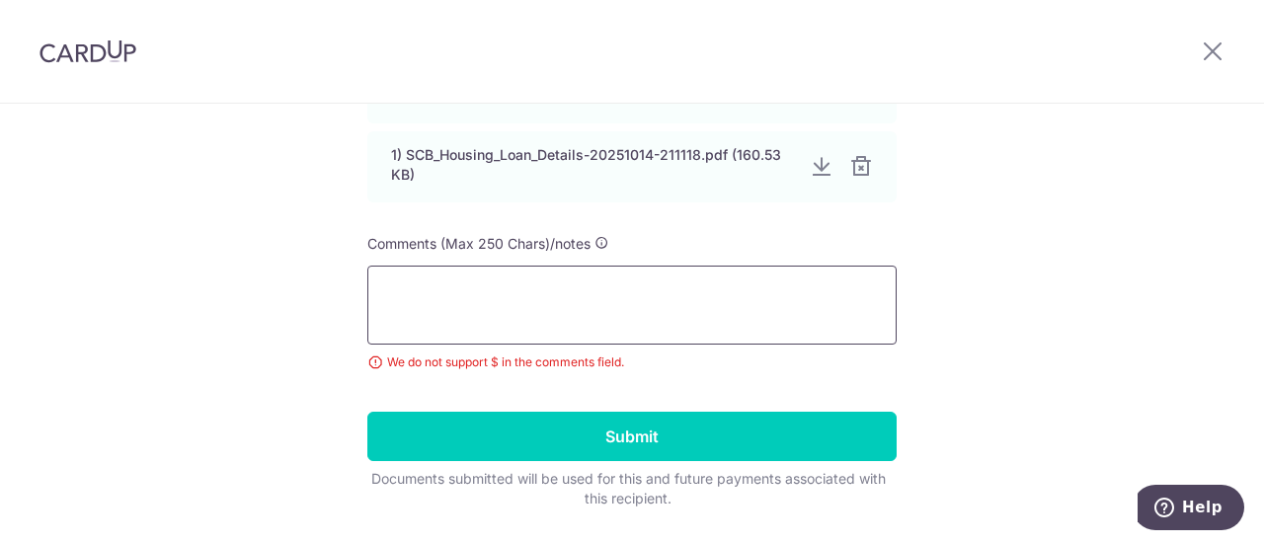
click at [413, 266] on textarea at bounding box center [631, 305] width 529 height 79
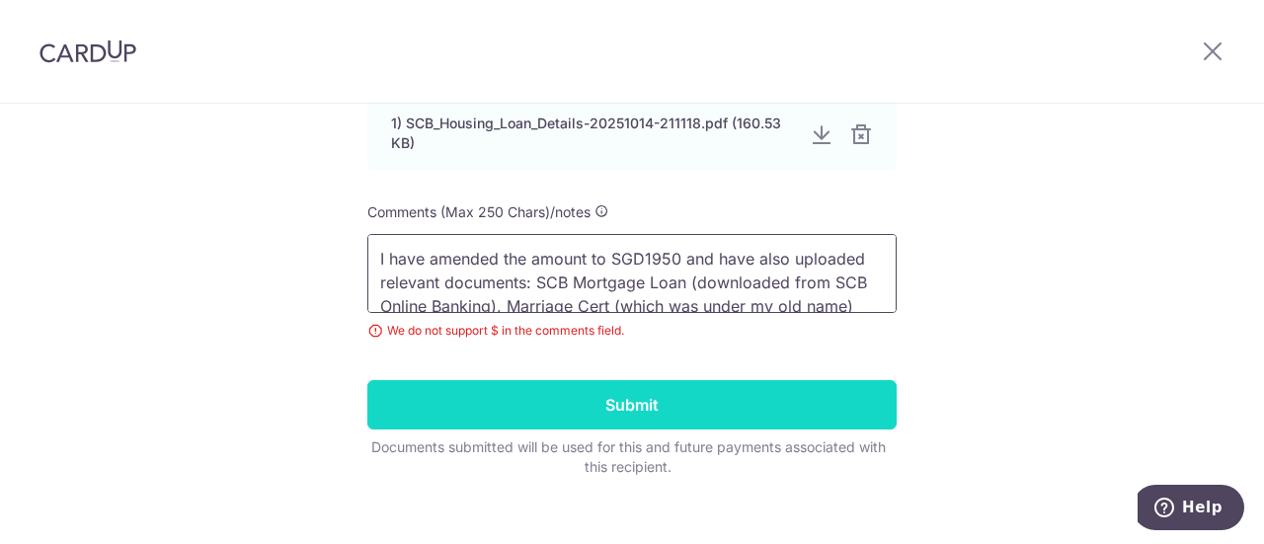
scroll to position [855, 0]
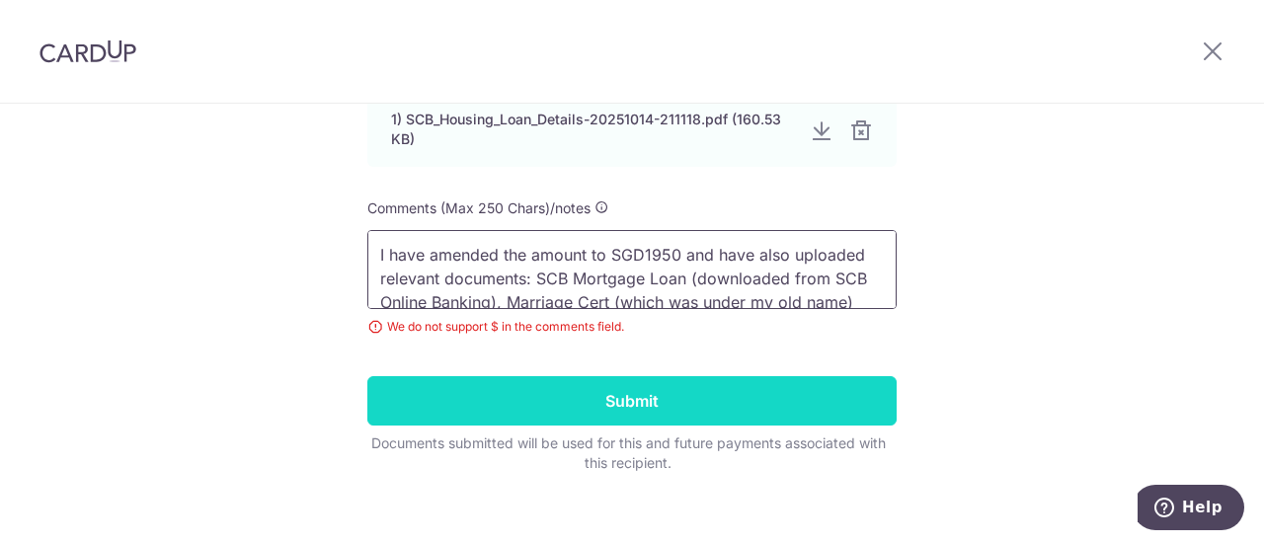
type textarea "I have amended the amount to SGD1950 and have also uploaded relevant documents:…"
click at [637, 381] on input "Submit" at bounding box center [631, 400] width 529 height 49
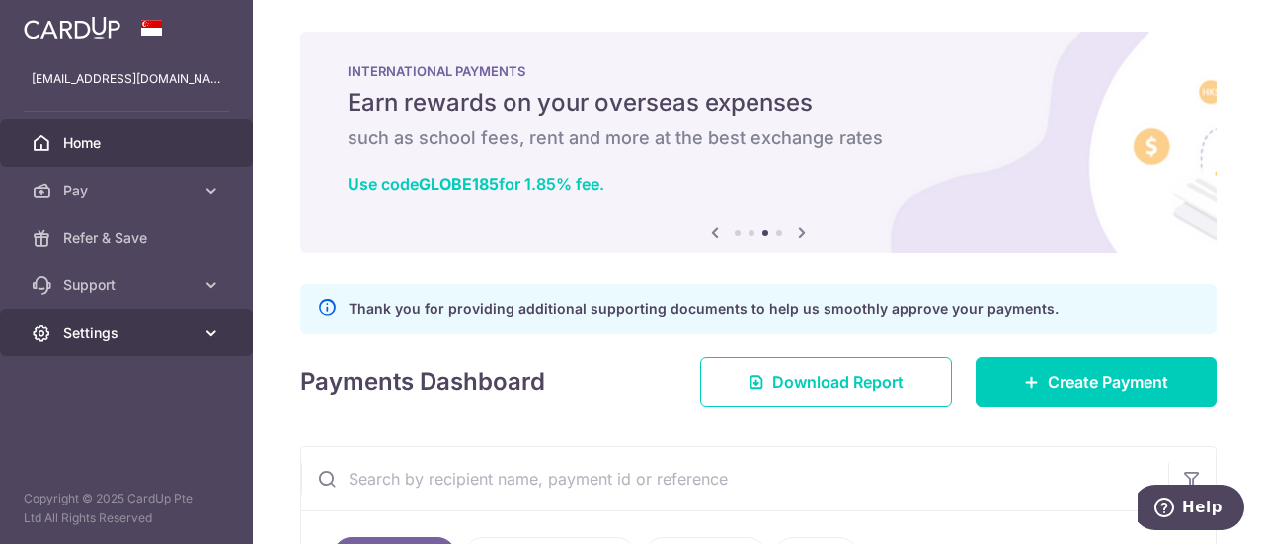
click at [158, 347] on link "Settings" at bounding box center [126, 332] width 253 height 47
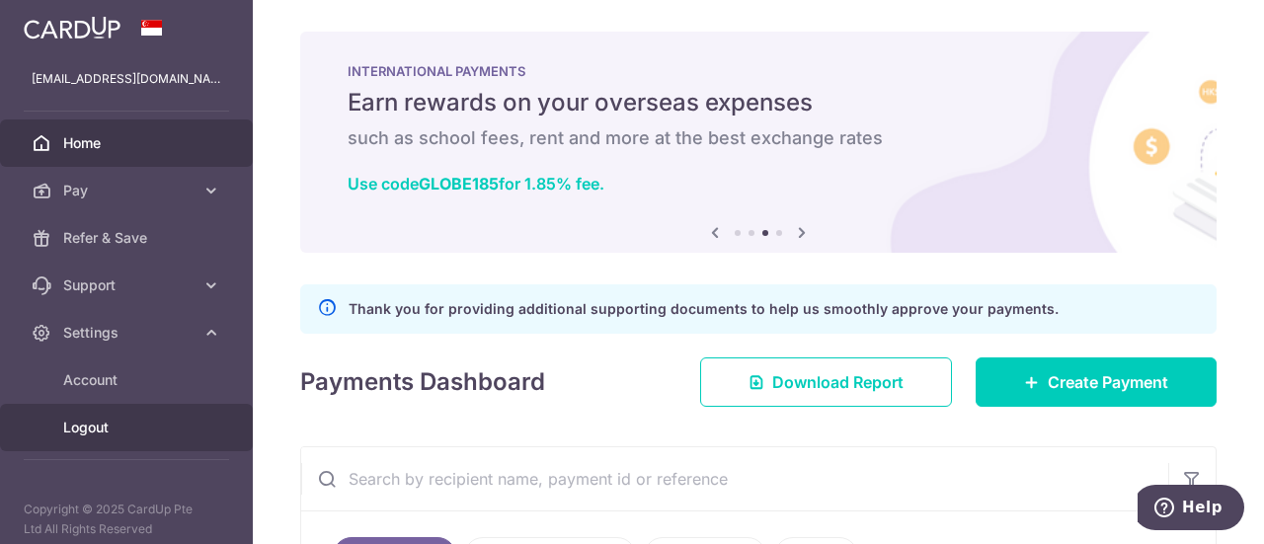
click at [101, 423] on span "Logout" at bounding box center [128, 428] width 130 height 20
